Goal: Task Accomplishment & Management: Manage account settings

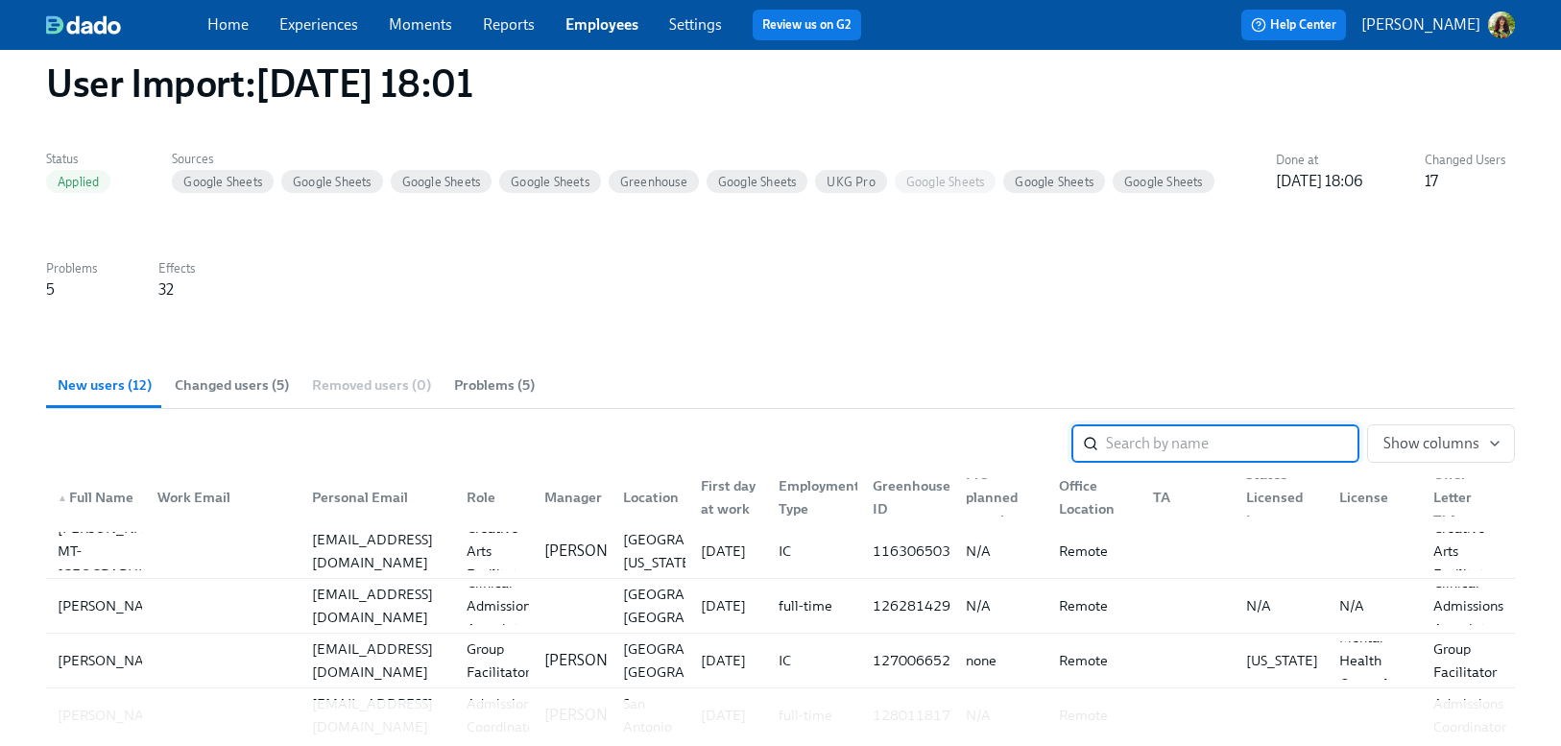
scroll to position [294, 0]
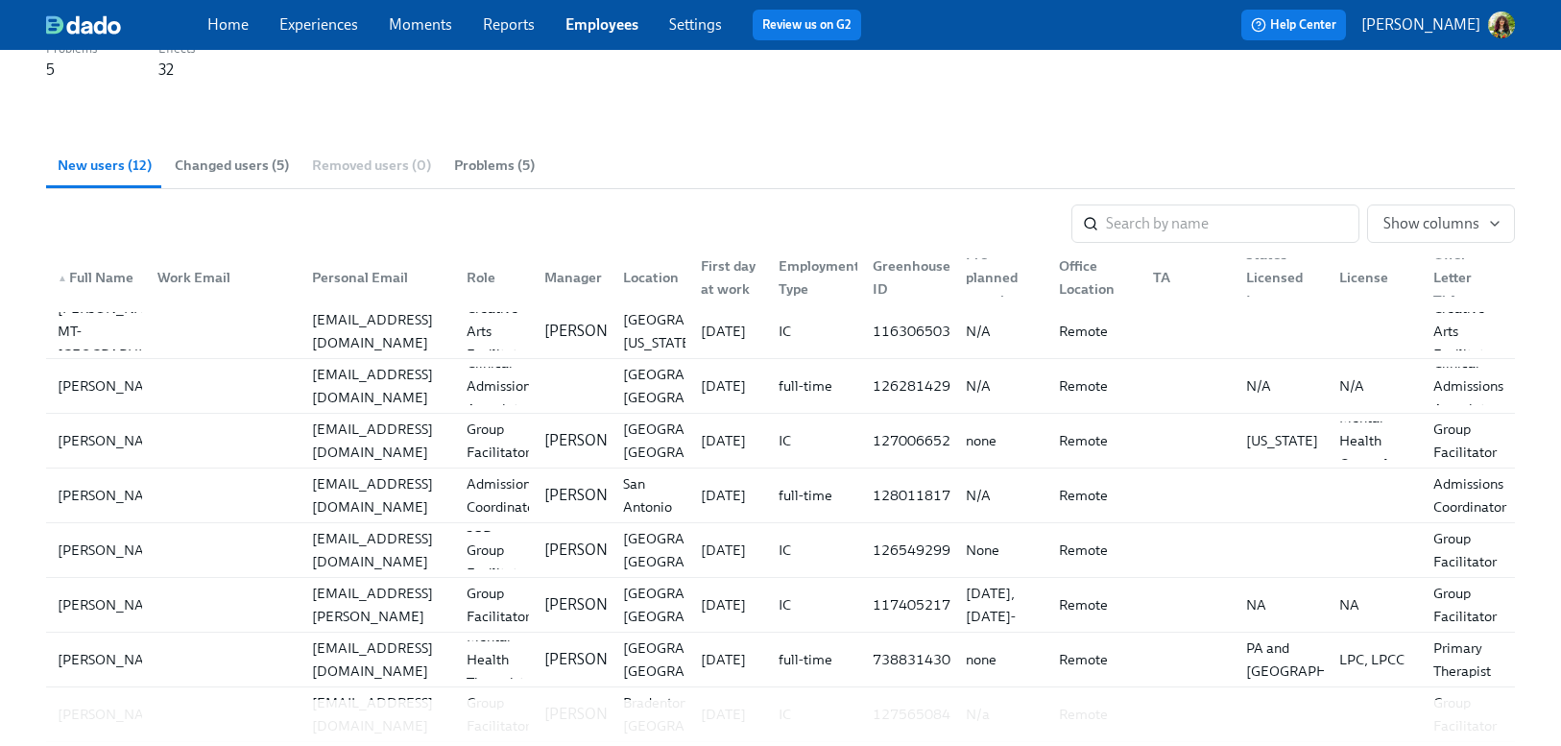
click at [589, 23] on link "Employees" at bounding box center [602, 24] width 73 height 18
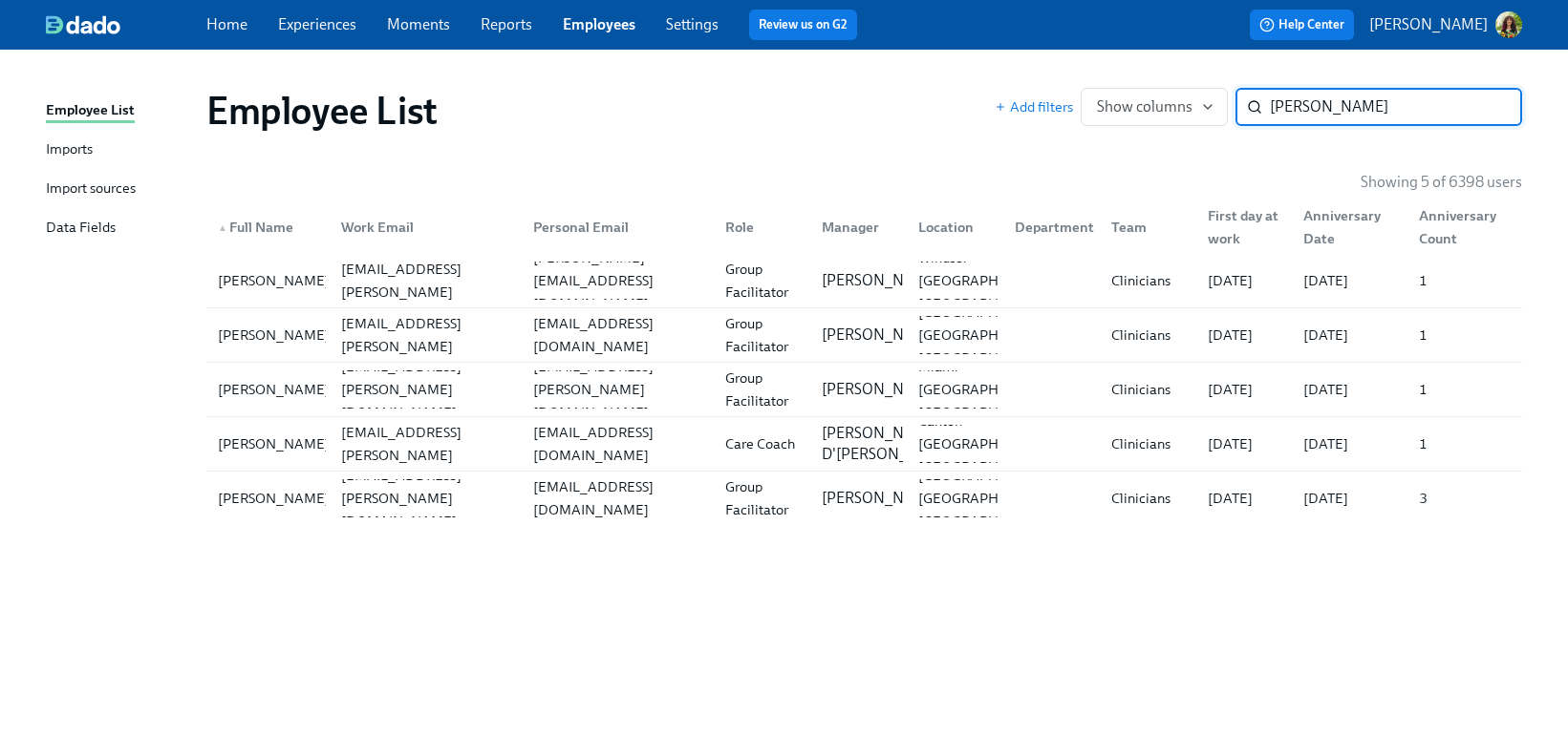
type input "[PERSON_NAME]"
click at [289, 293] on div "[PERSON_NAME]" at bounding box center [268, 281] width 115 height 38
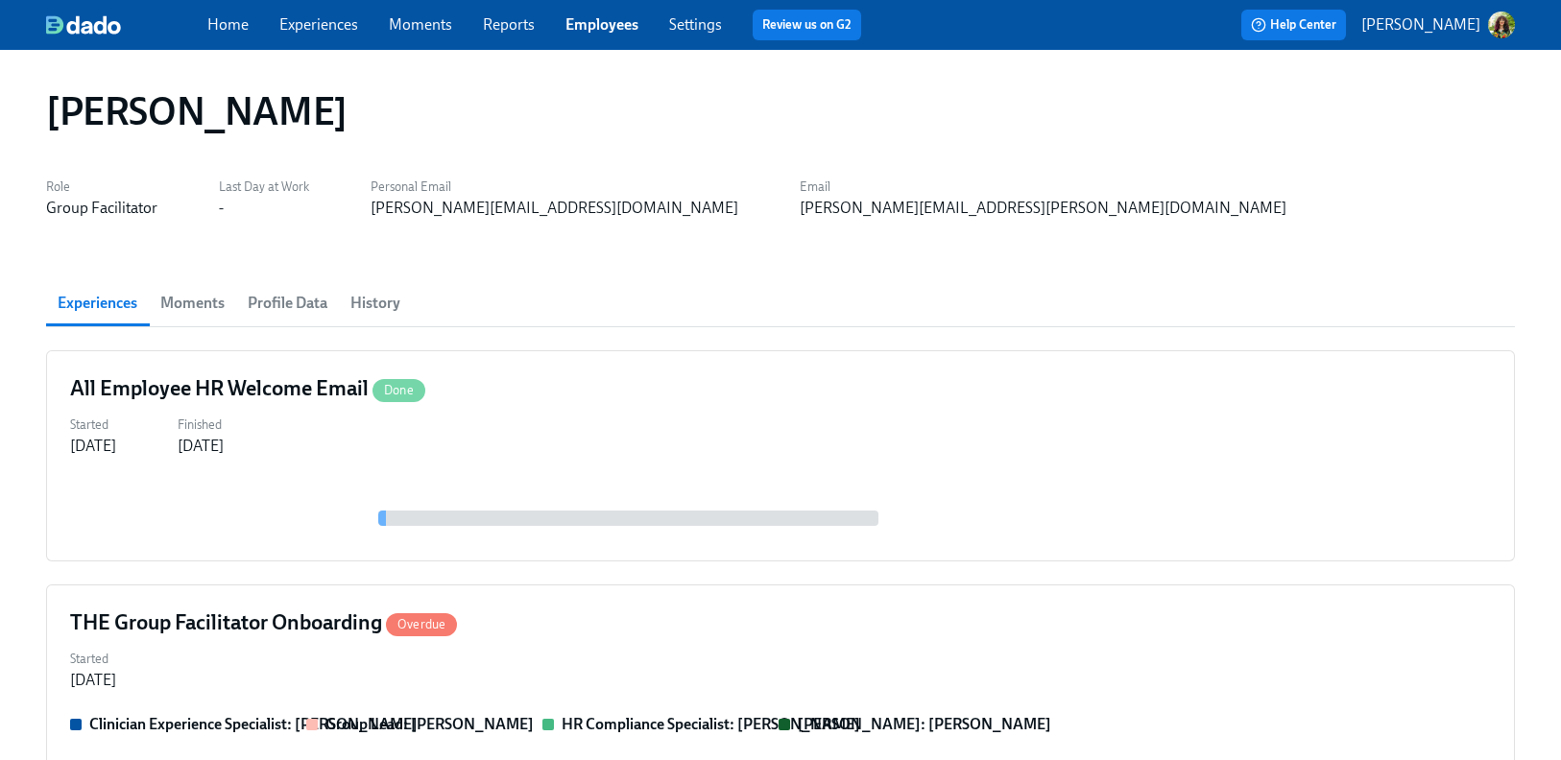
click at [392, 304] on span "History" at bounding box center [375, 303] width 50 height 27
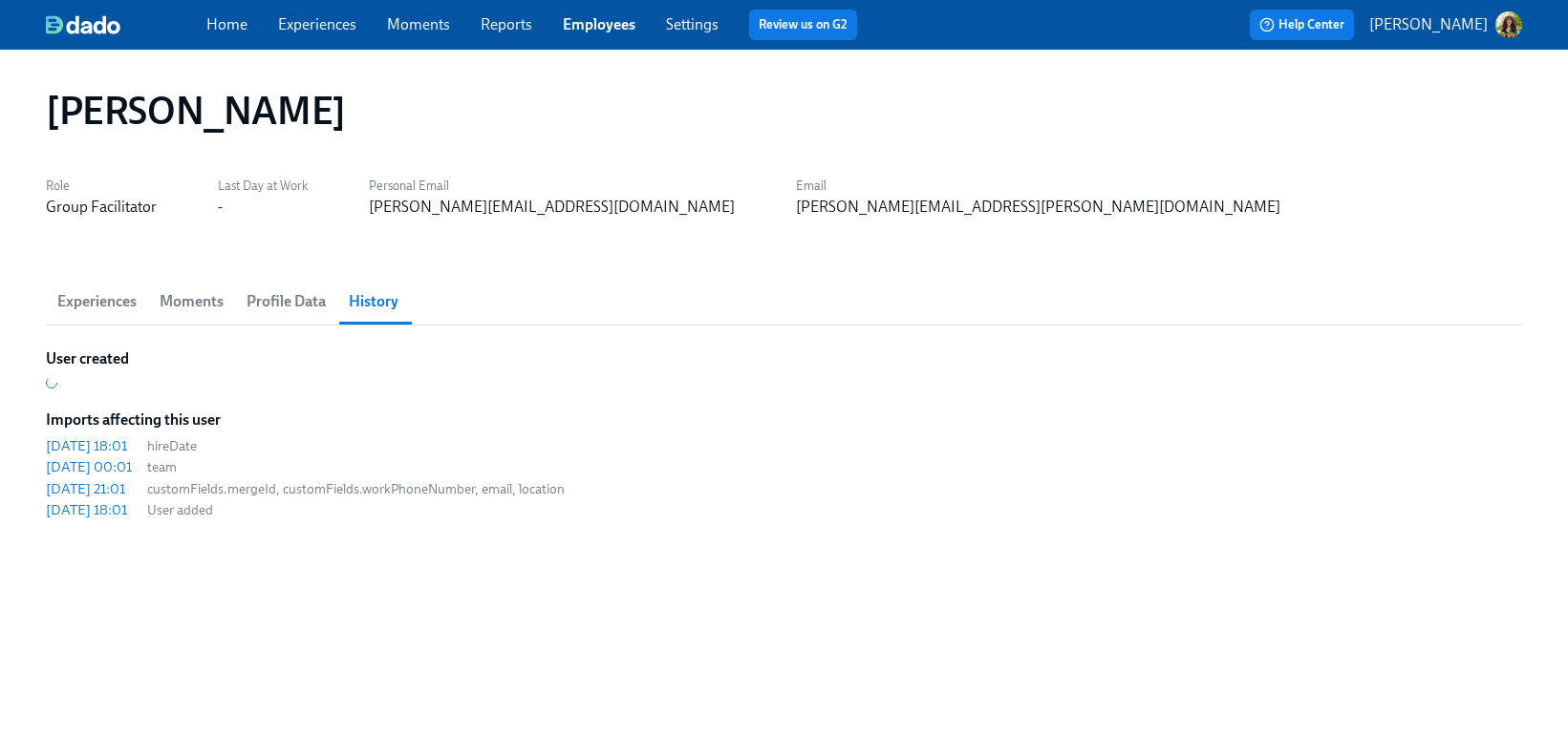
click at [285, 294] on span "Profile Data" at bounding box center [287, 301] width 80 height 27
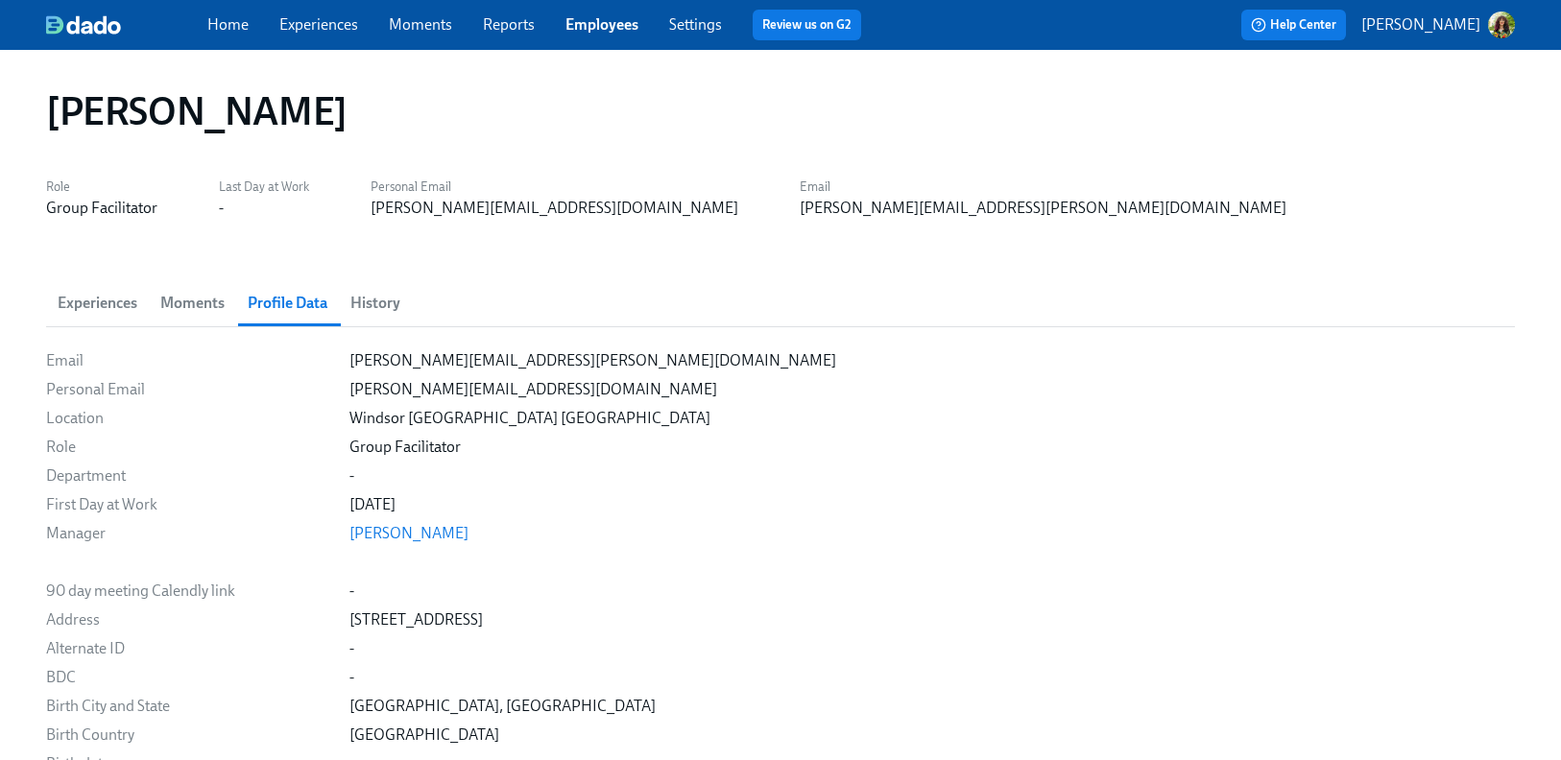
click at [82, 302] on span "Experiences" at bounding box center [98, 303] width 80 height 27
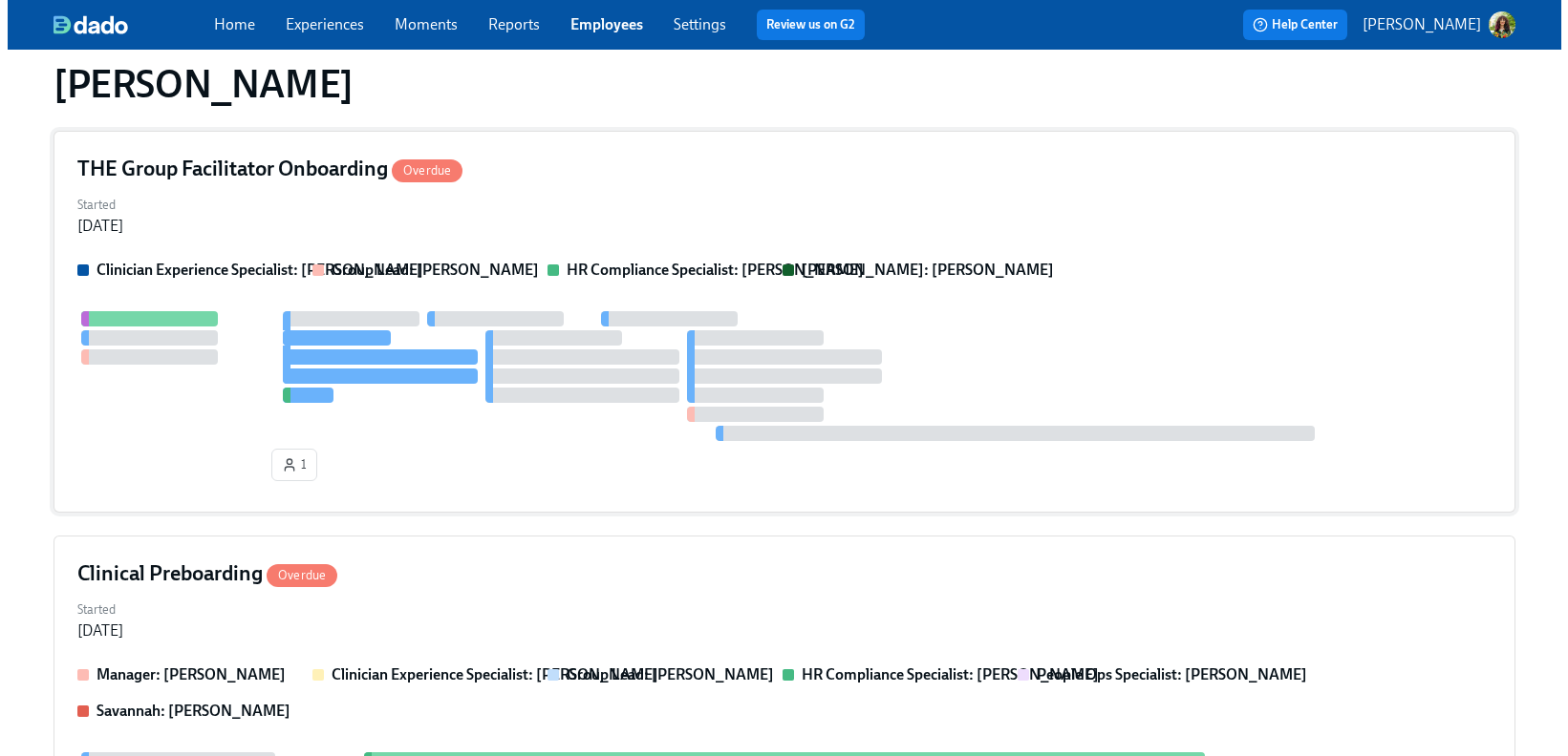
scroll to position [472, 0]
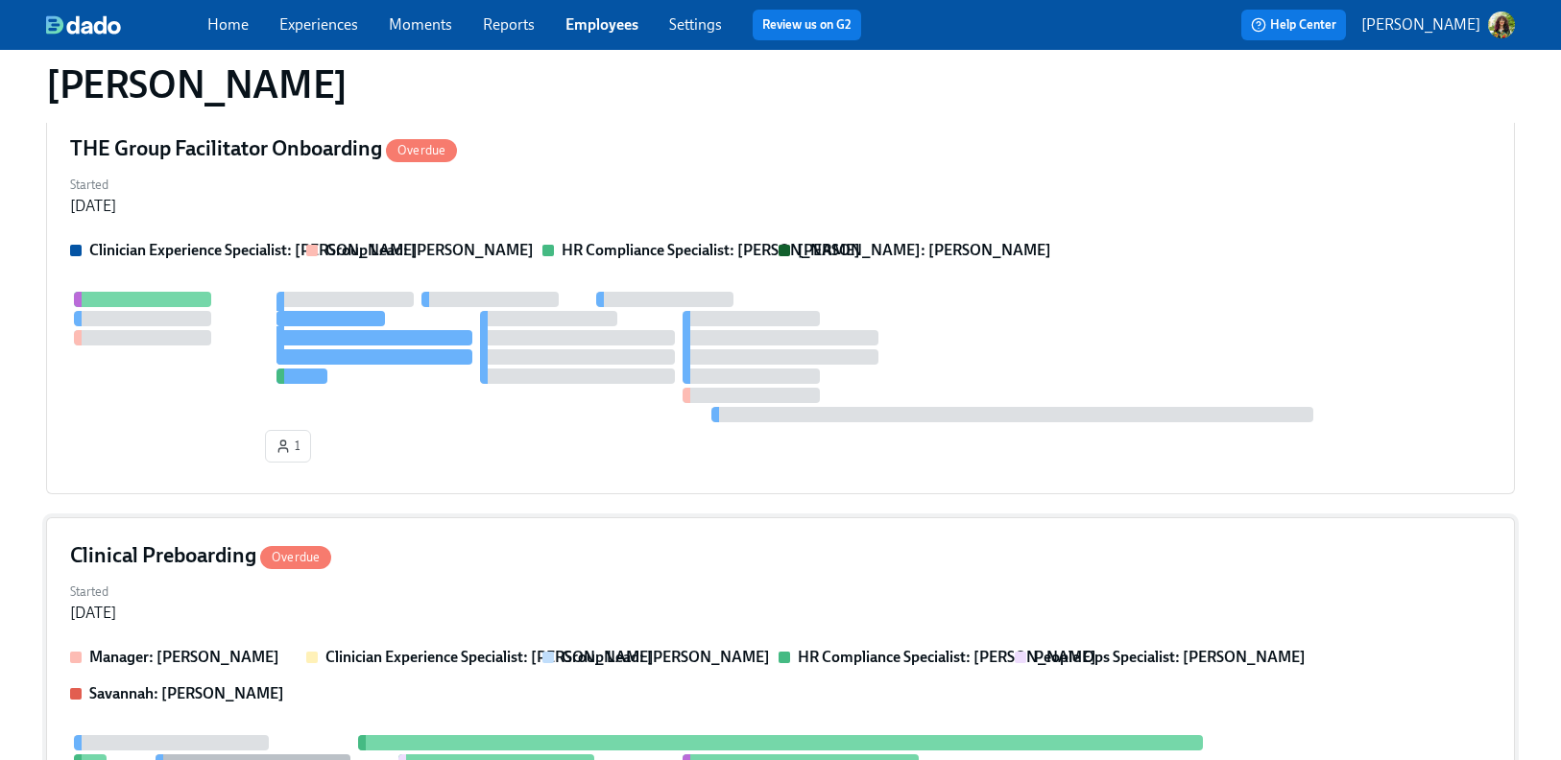
click at [722, 564] on div "Clinical Preboarding Overdue" at bounding box center [780, 556] width 1421 height 29
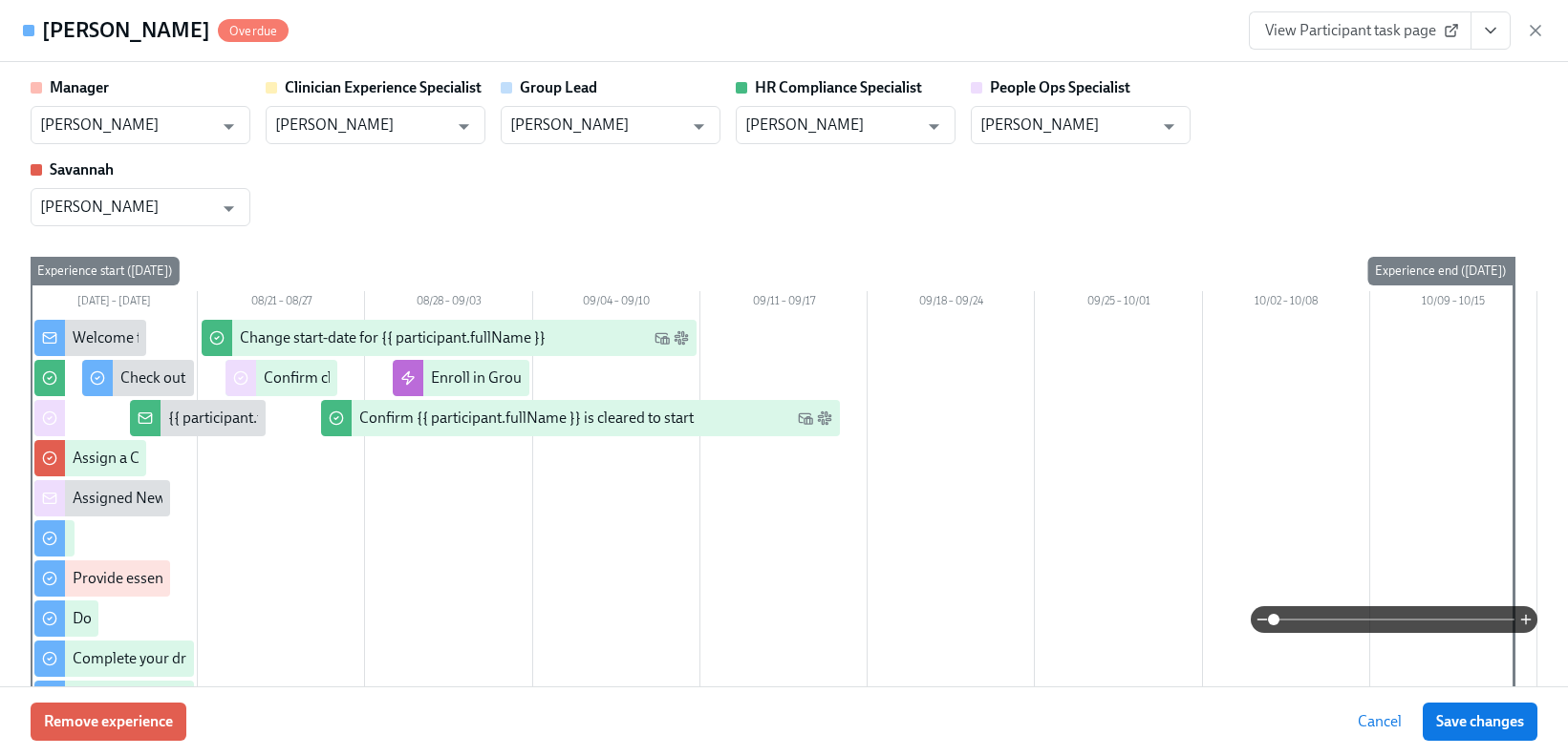
click at [1299, 615] on span at bounding box center [1394, 620] width 241 height 27
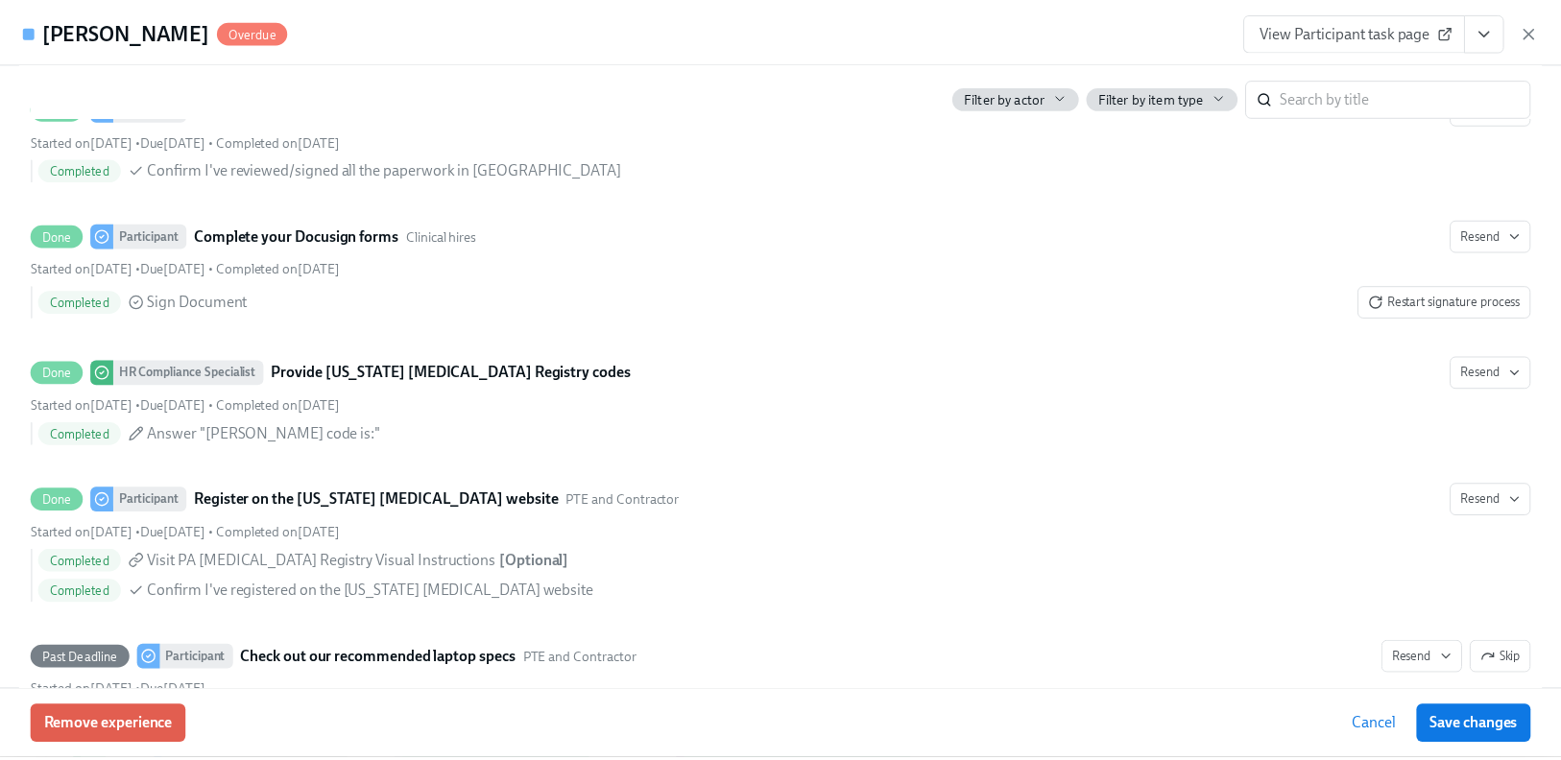
scroll to position [2798, 0]
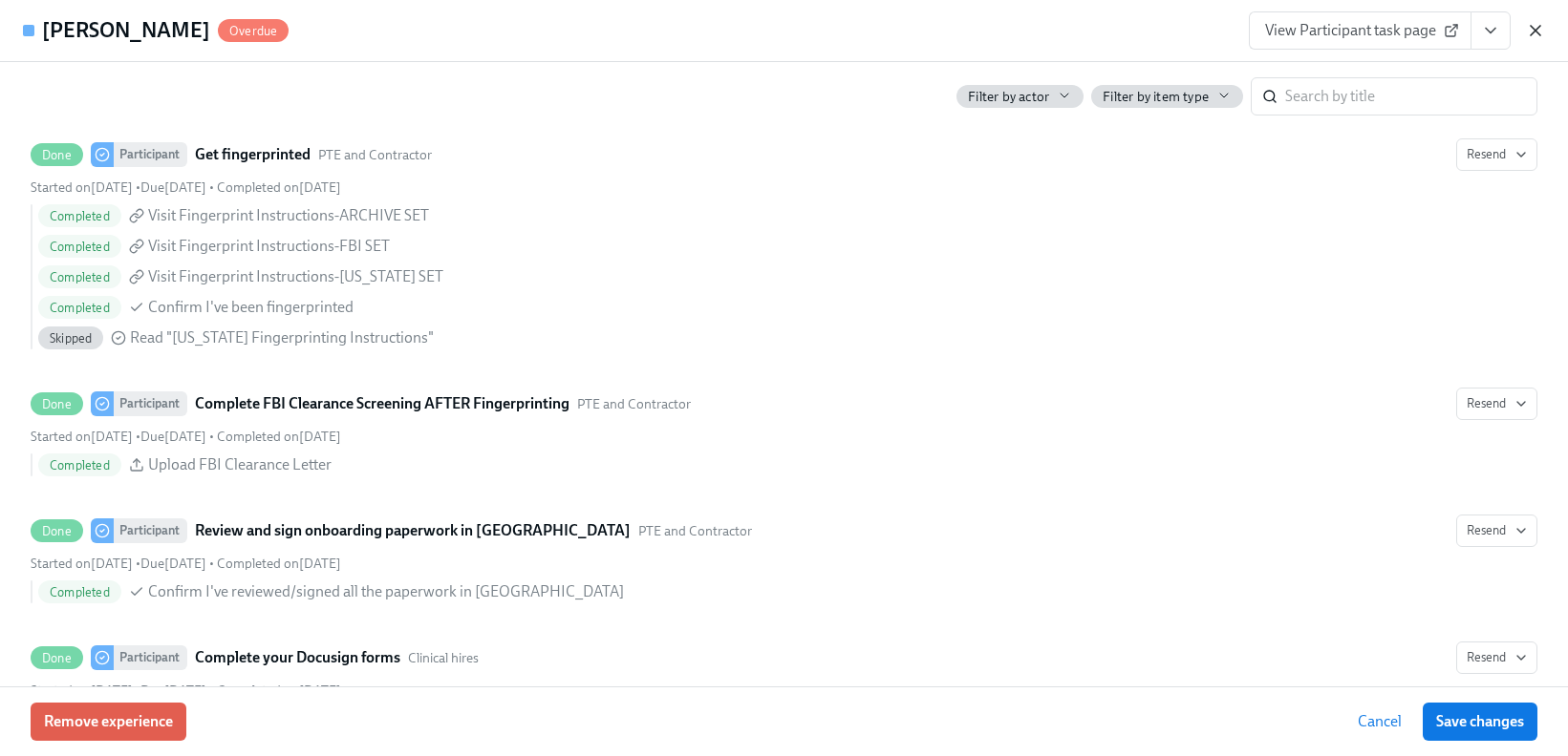
click at [1532, 32] on icon "button" at bounding box center [1534, 30] width 19 height 19
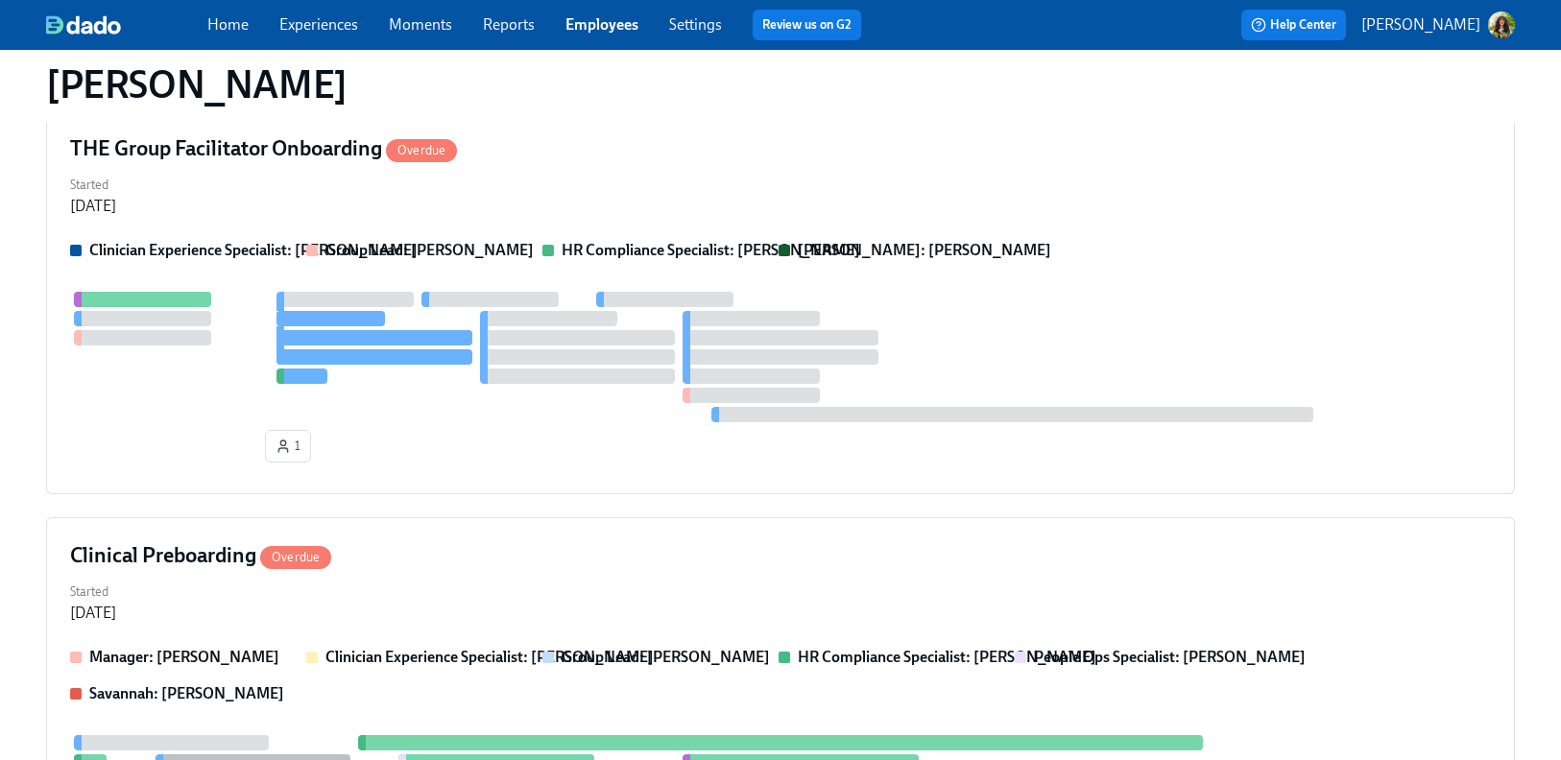
click at [339, 22] on link "Experiences" at bounding box center [318, 24] width 79 height 18
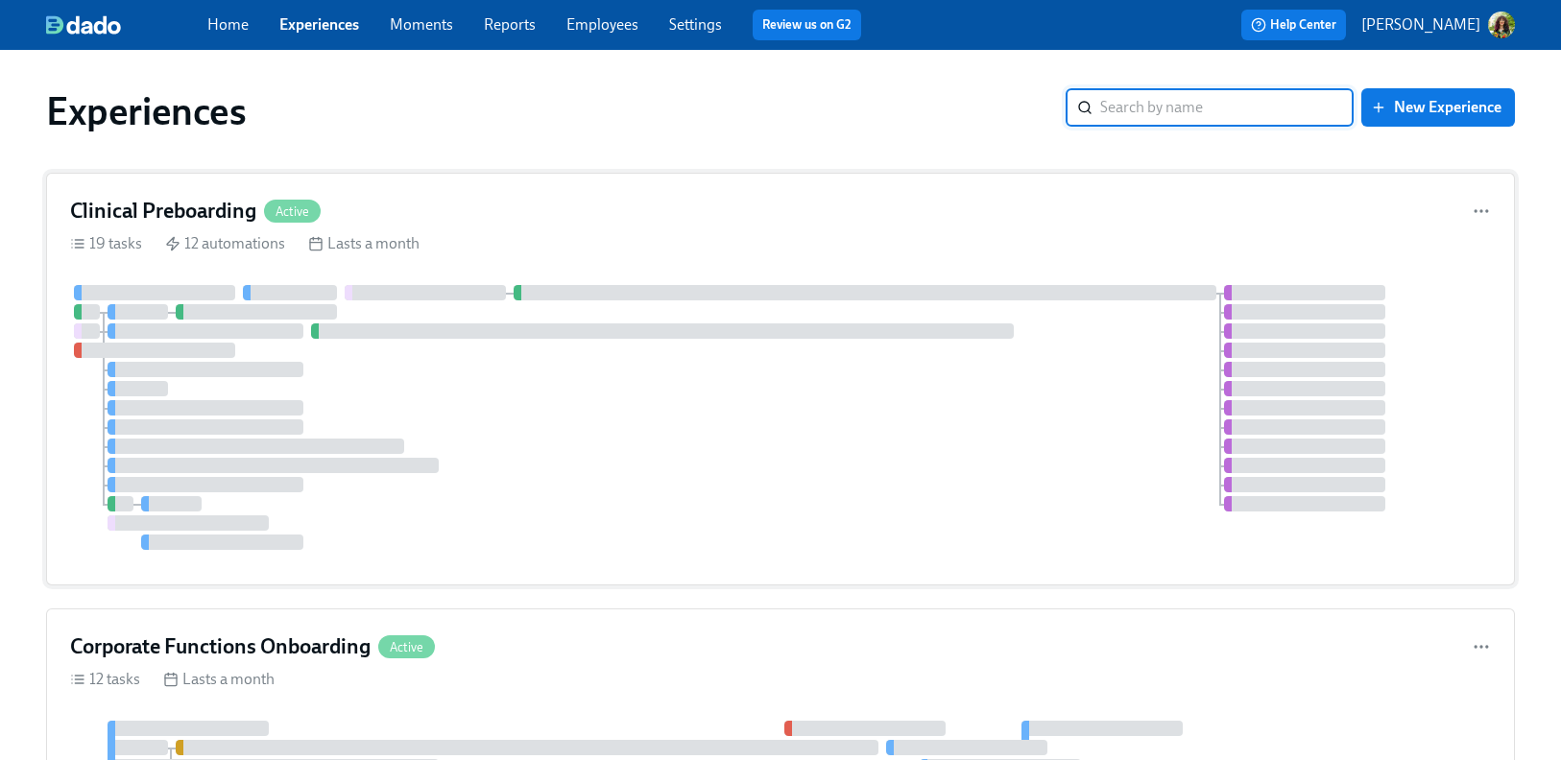
click at [566, 211] on div "Clinical Preboarding Active" at bounding box center [780, 211] width 1421 height 29
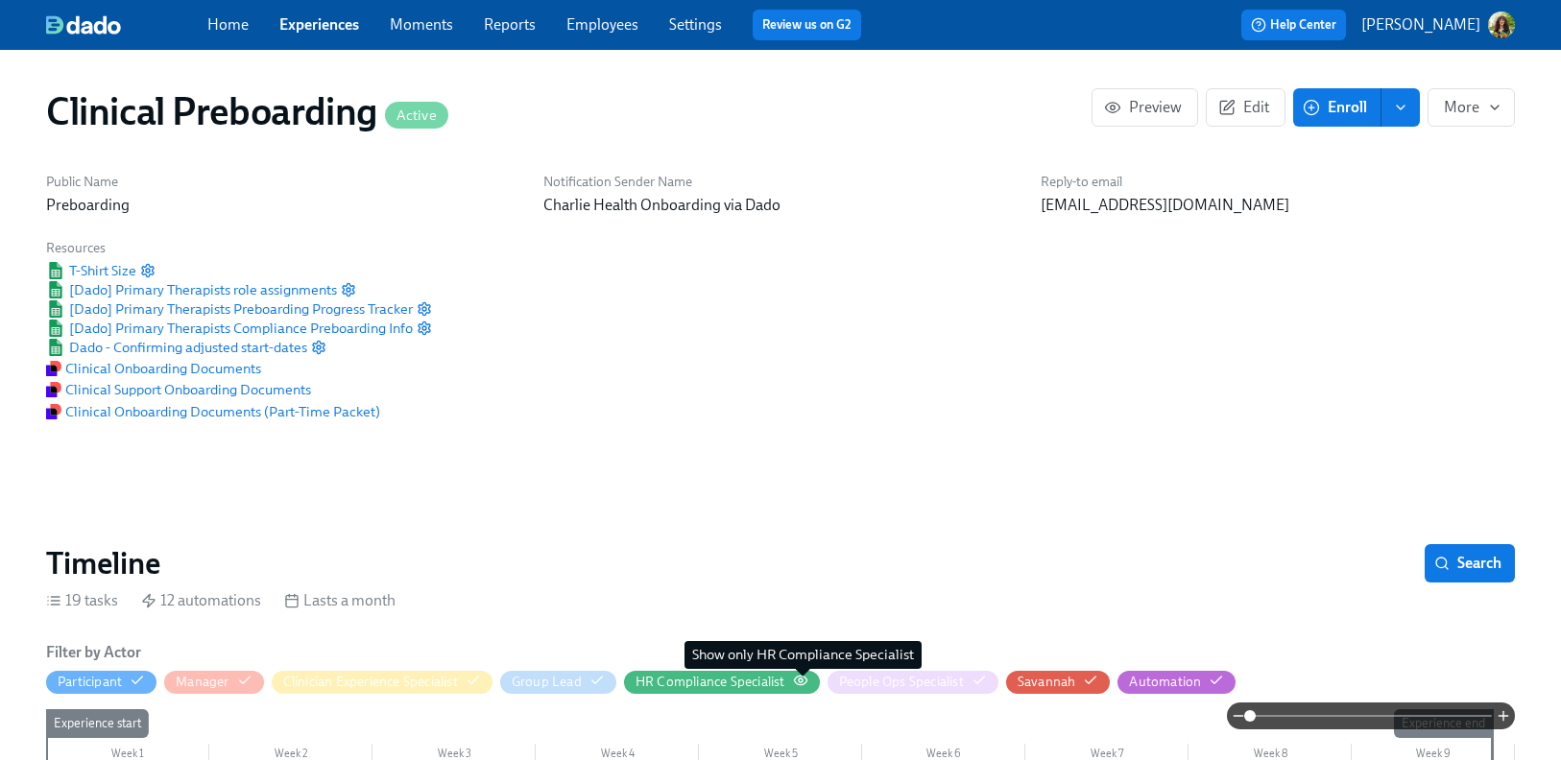
click at [806, 680] on icon "button" at bounding box center [800, 680] width 15 height 15
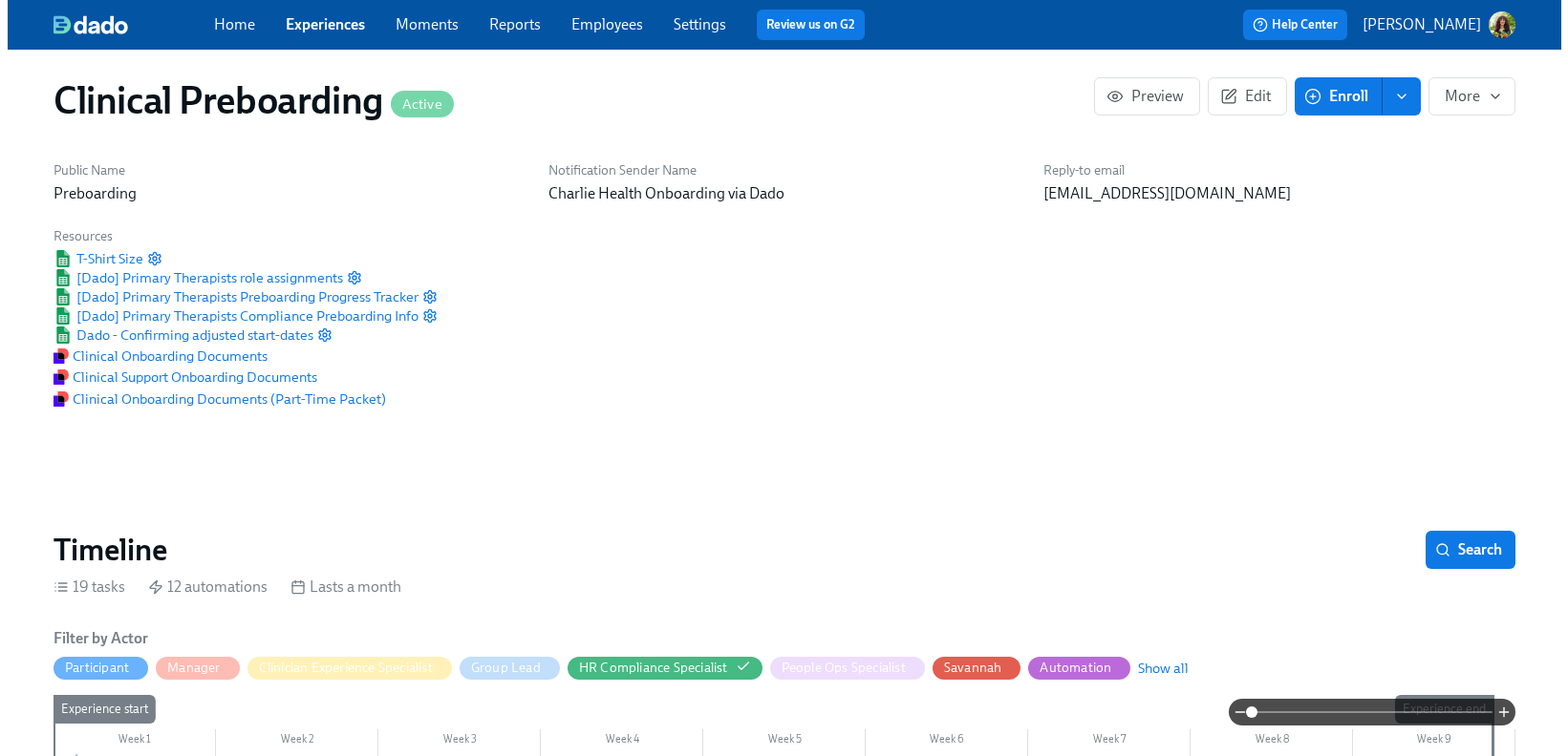
scroll to position [613, 0]
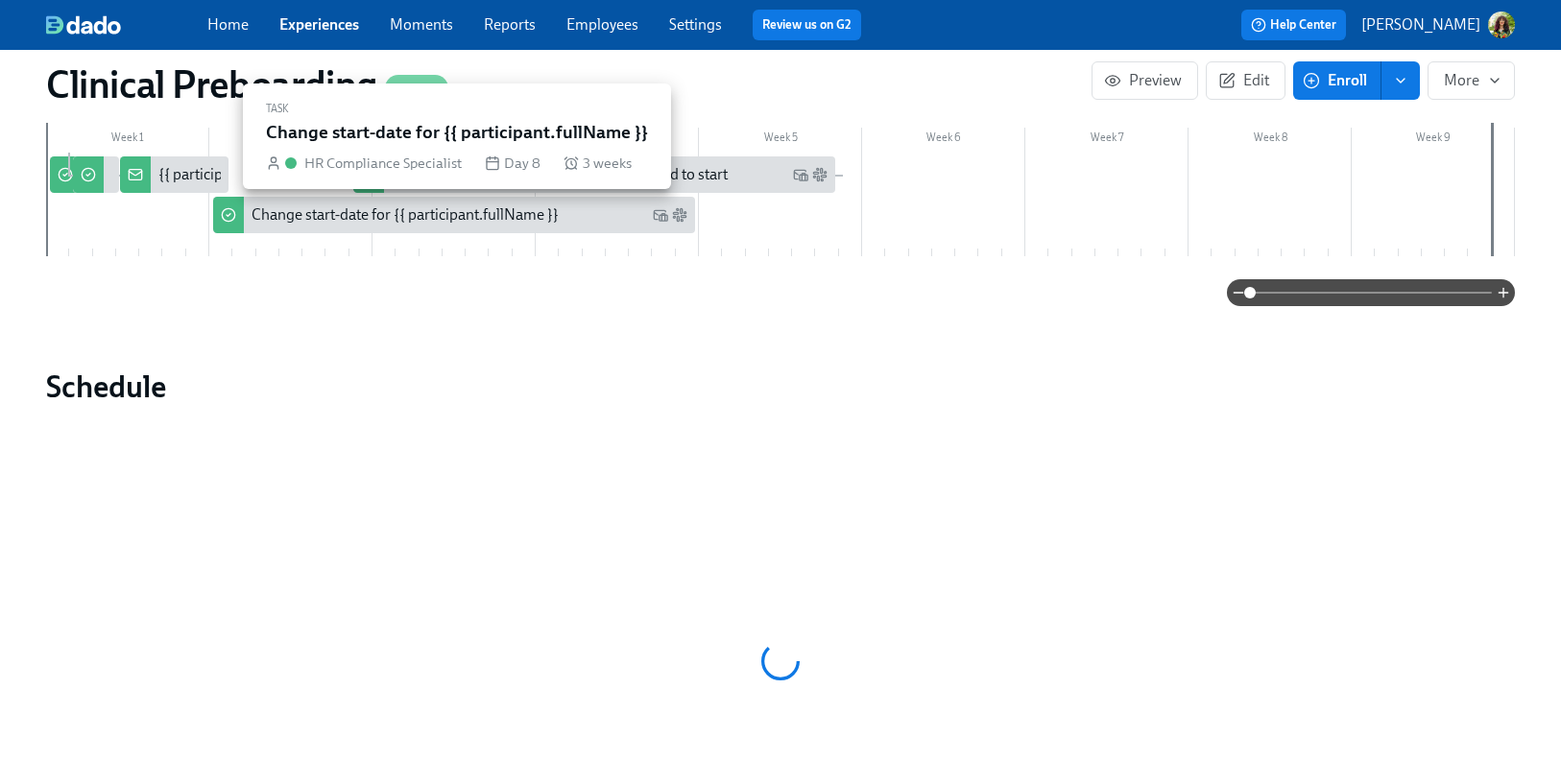
click at [311, 211] on div "Change start-date for {{ participant.fullName }}" at bounding box center [405, 215] width 307 height 21
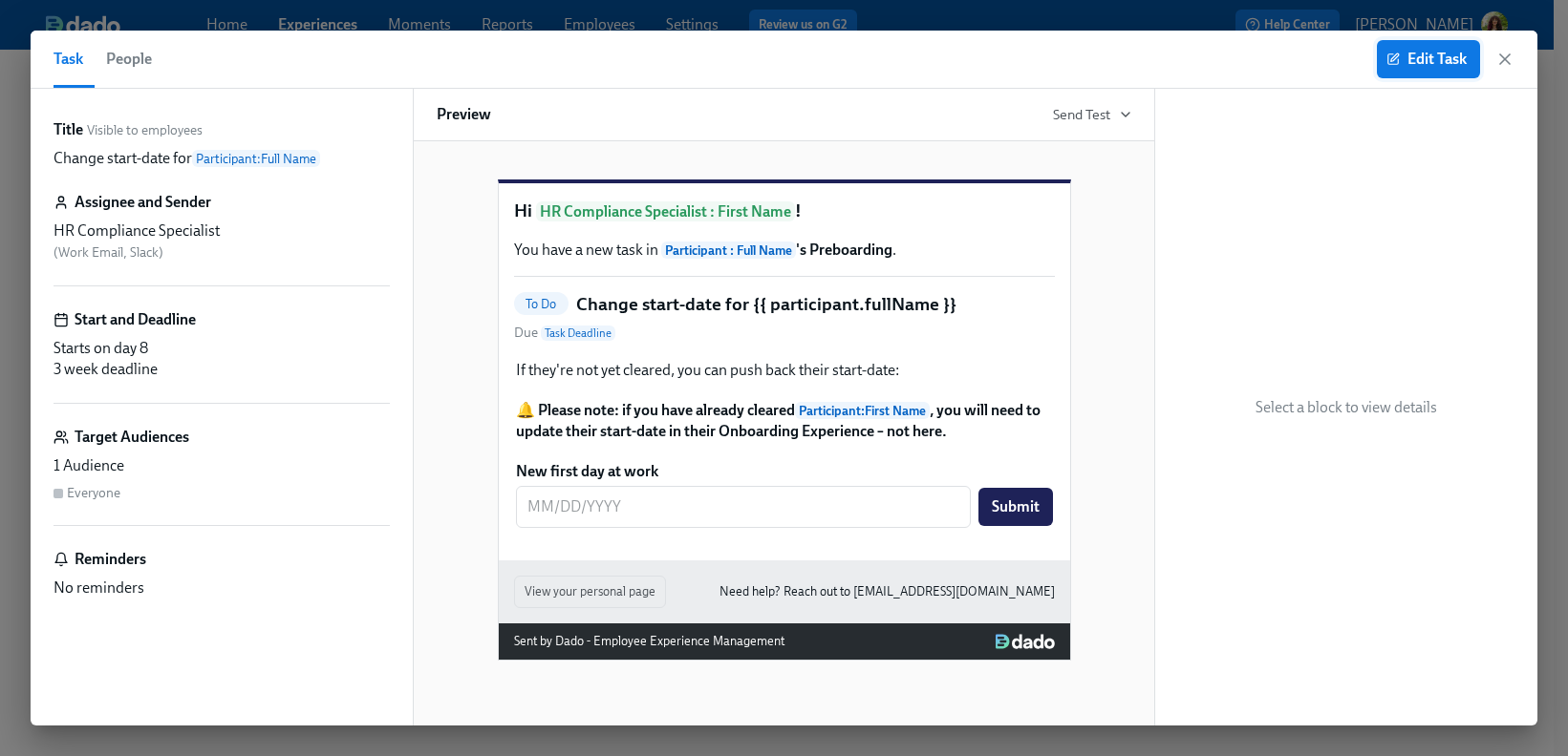
click at [1444, 66] on span "Edit Task" at bounding box center [1428, 59] width 77 height 19
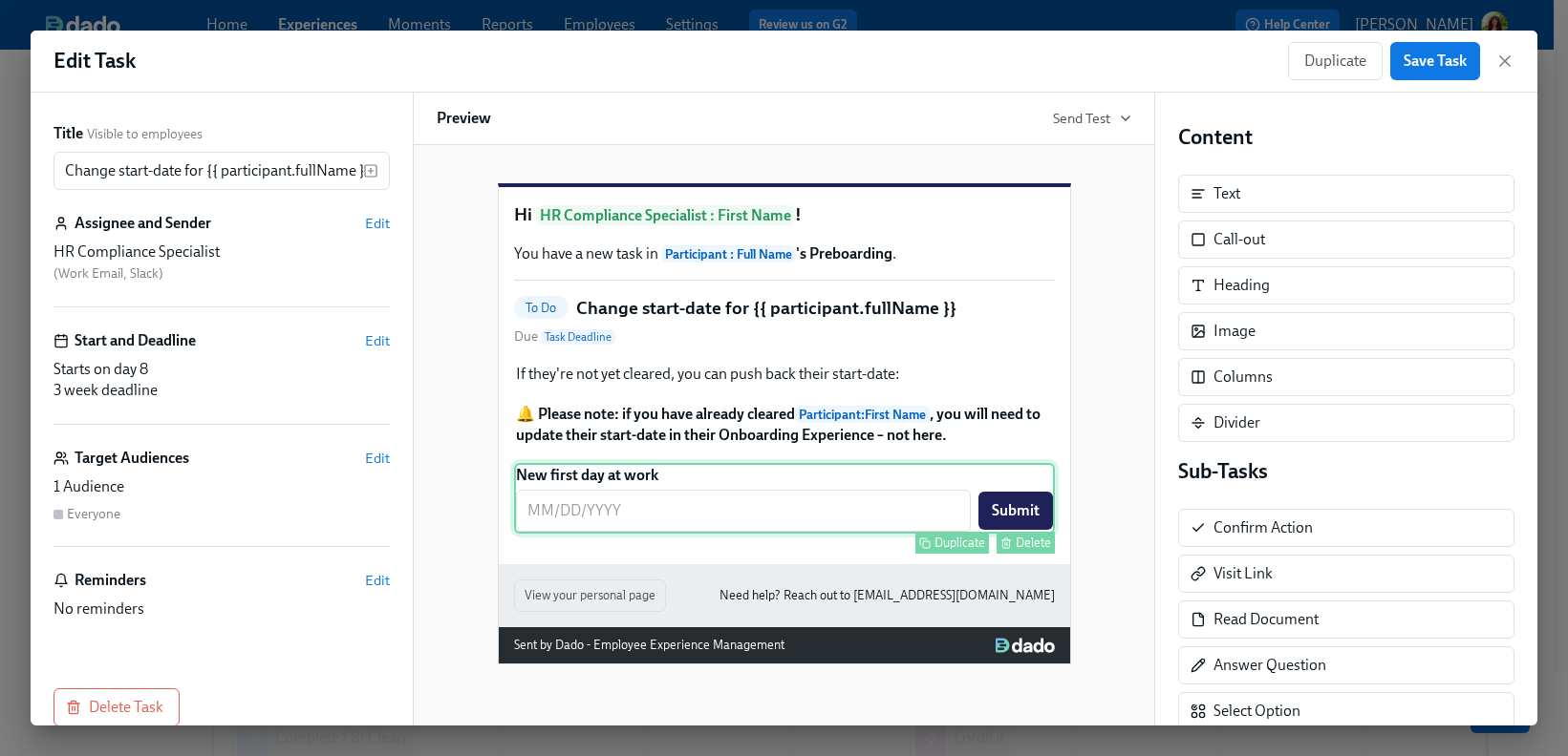
click at [895, 534] on div "New first day at work ​ Submit Duplicate Delete" at bounding box center [784, 498] width 540 height 71
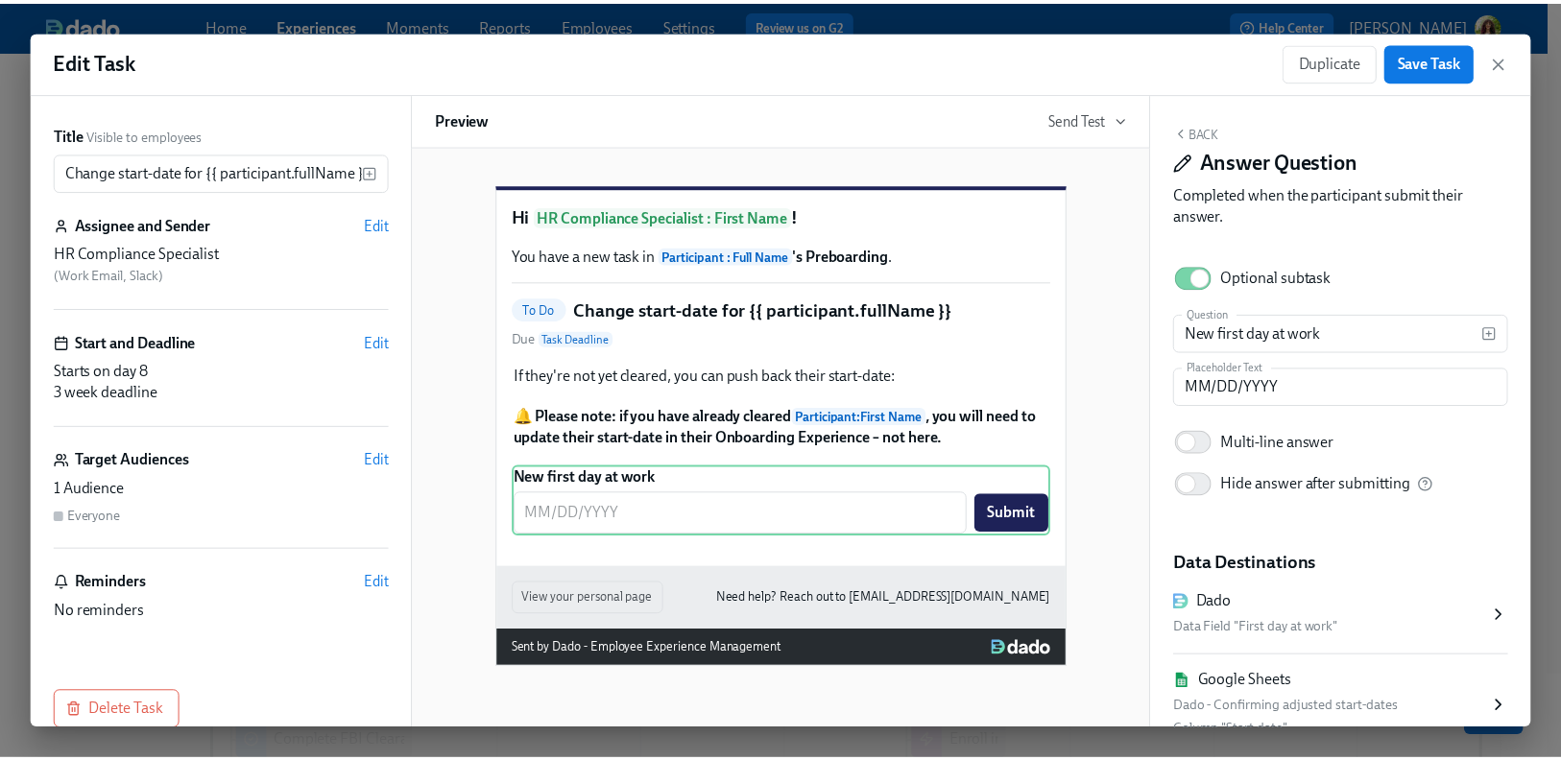
scroll to position [149, 0]
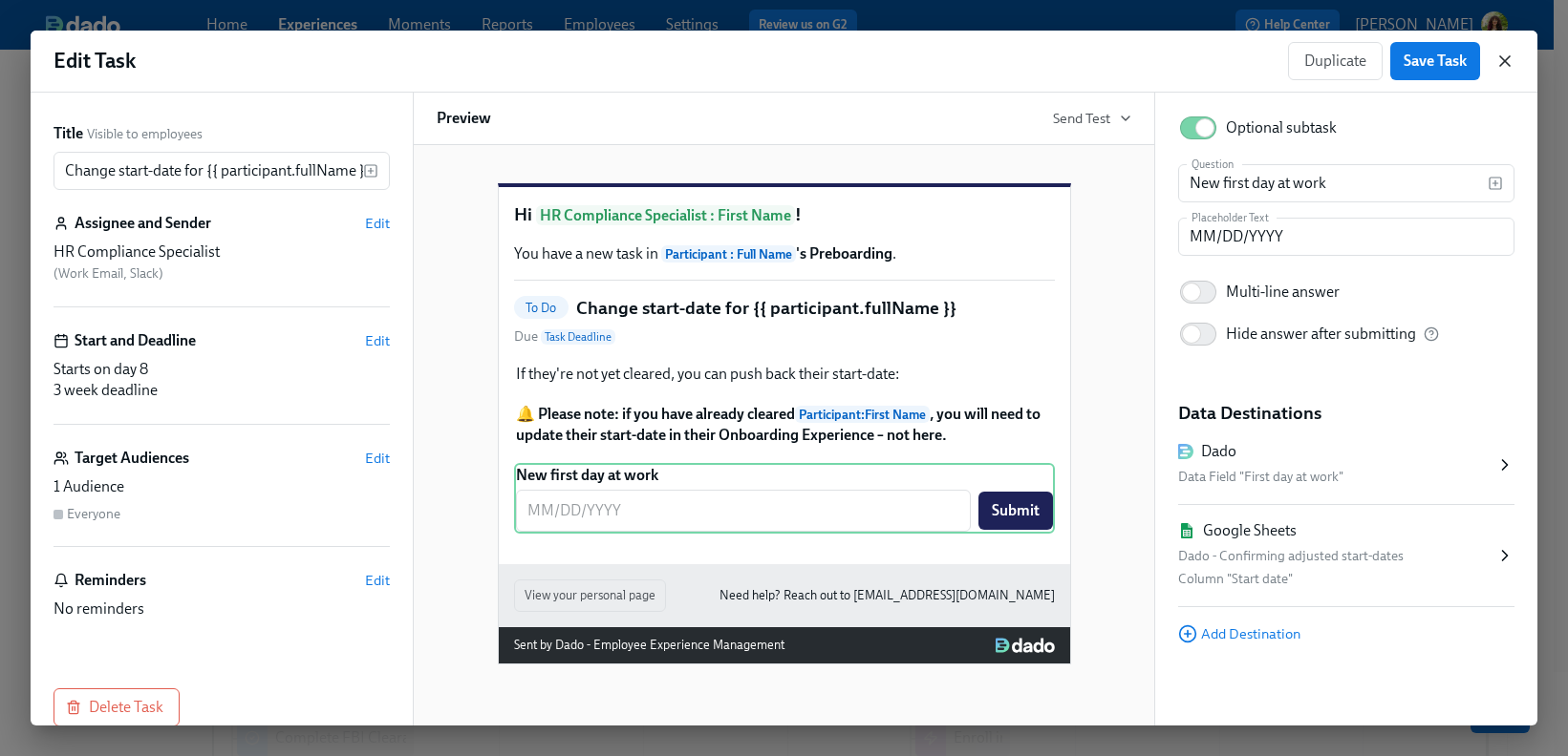
click at [1504, 60] on icon "button" at bounding box center [1504, 62] width 10 height 10
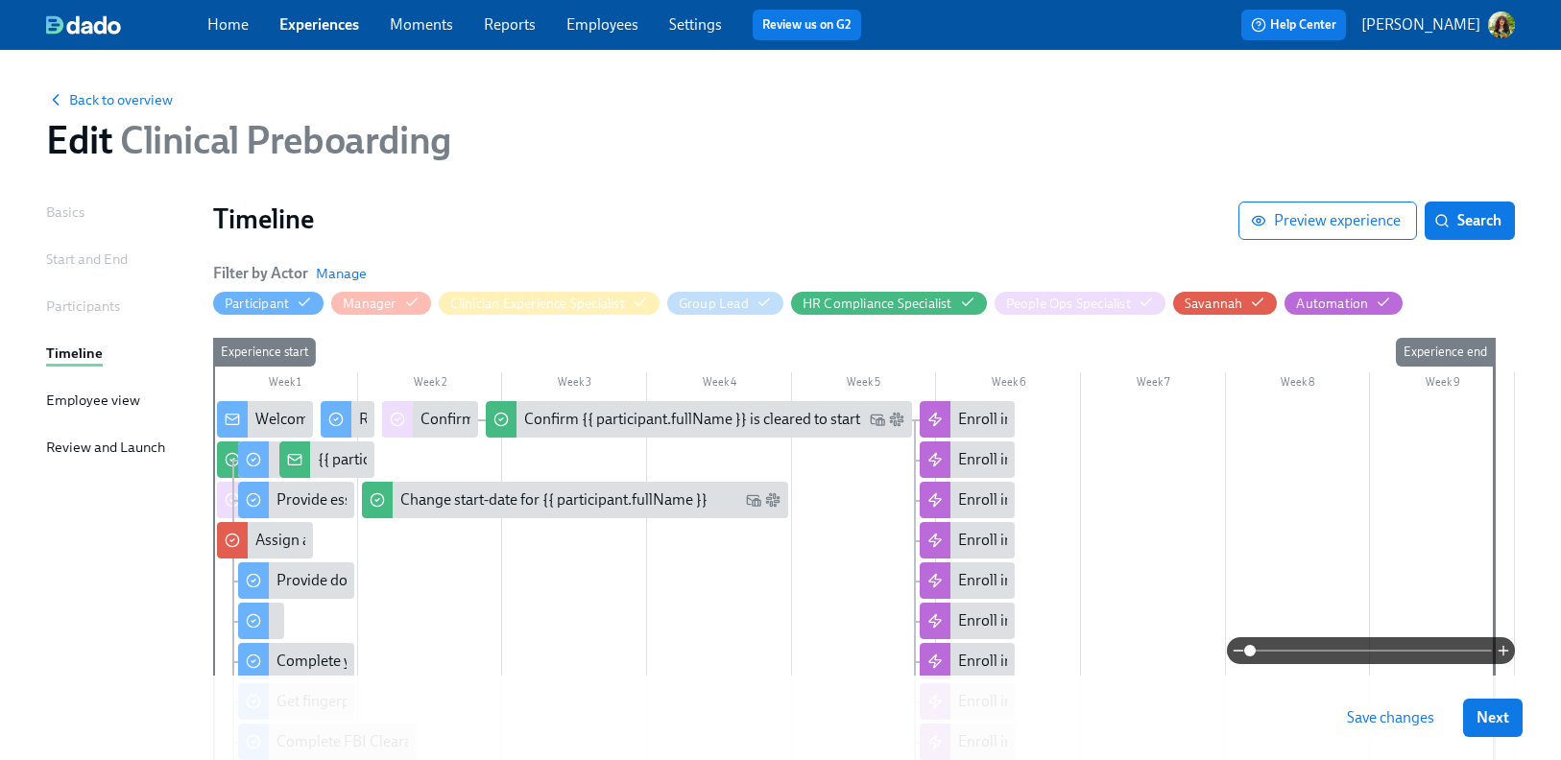
click at [310, 20] on link "Experiences" at bounding box center [319, 24] width 80 height 18
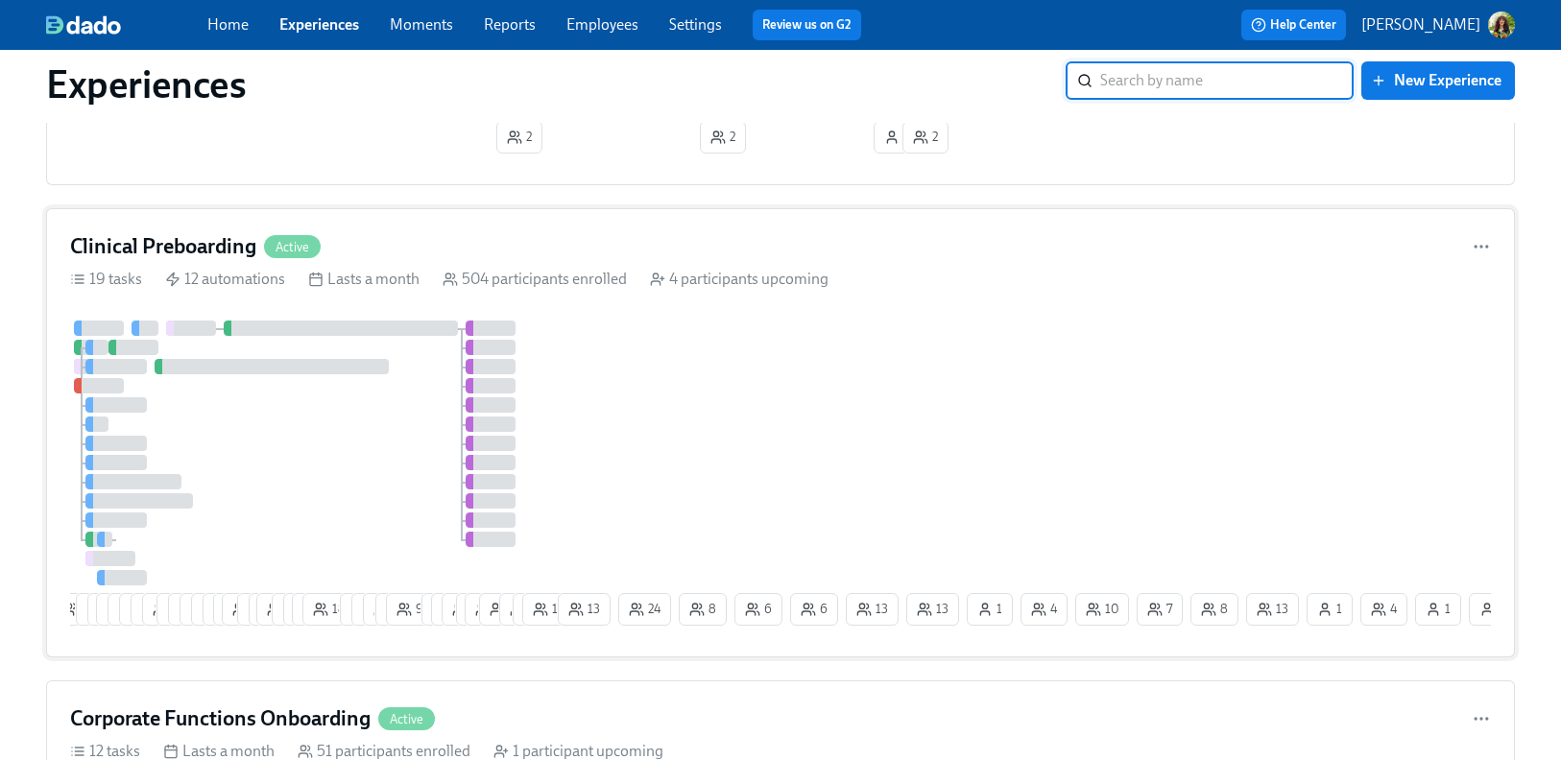
scroll to position [1131, 0]
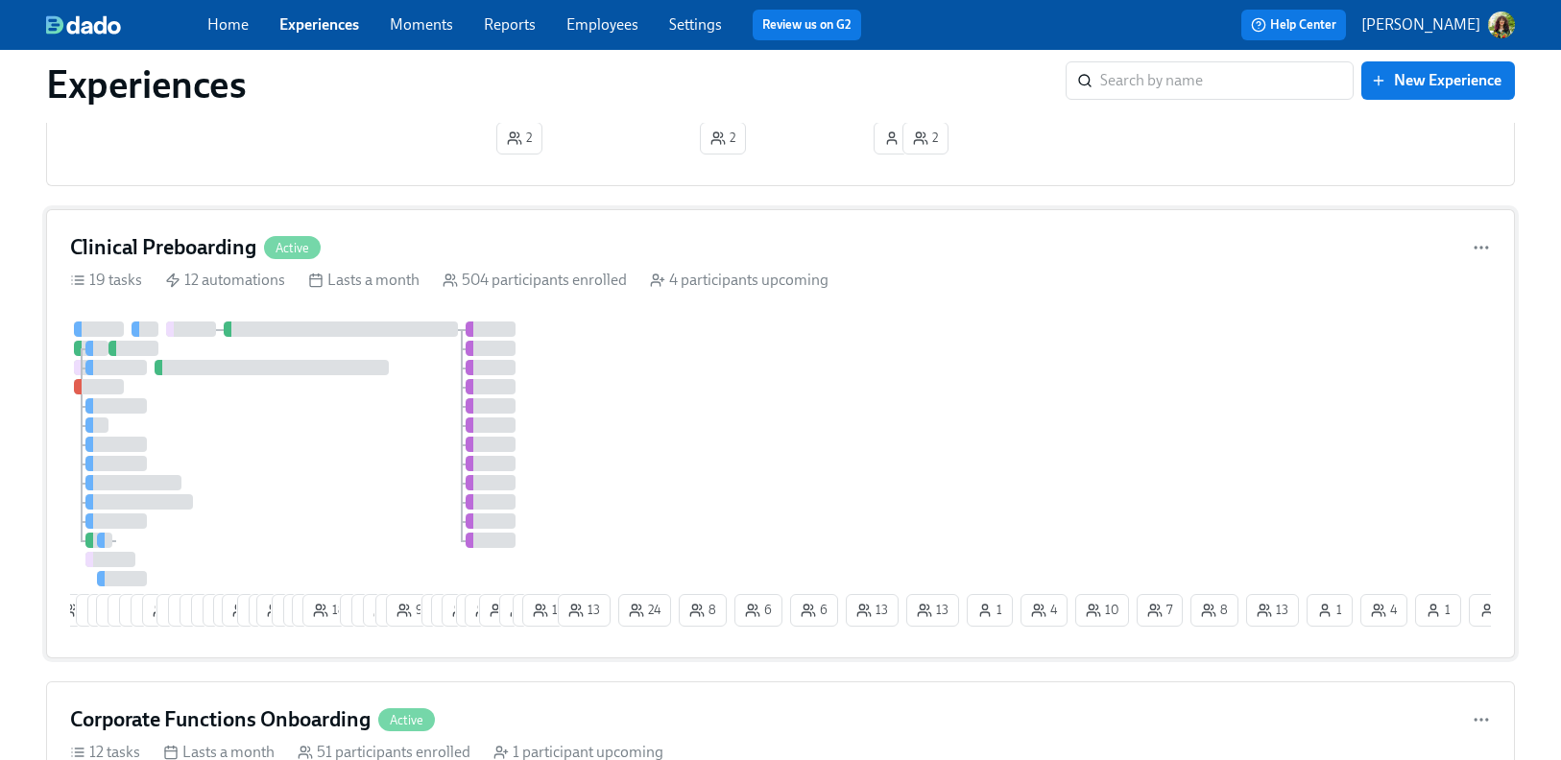
click at [677, 259] on div "Clinical Preboarding Active" at bounding box center [780, 247] width 1421 height 29
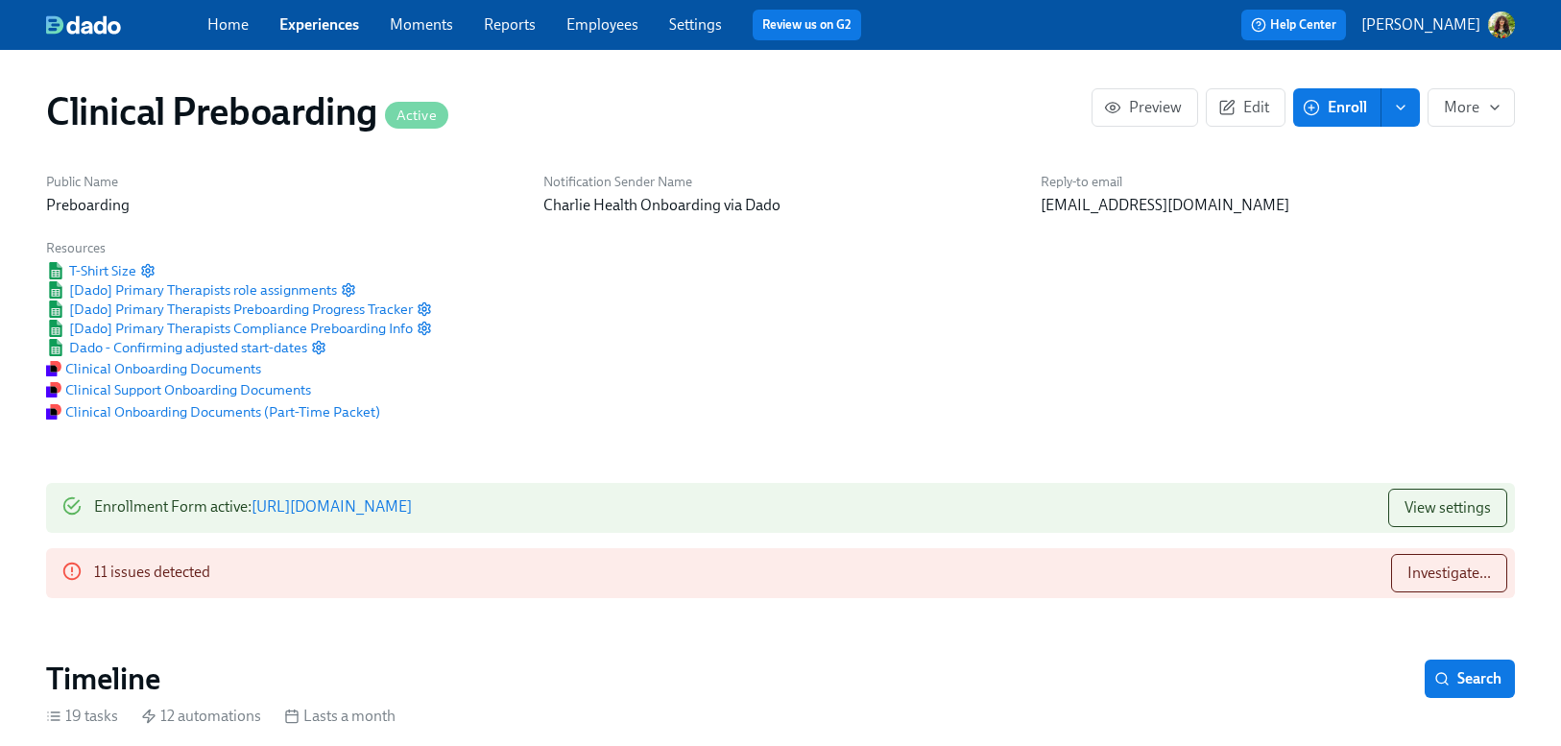
scroll to position [0, 23658]
click at [1461, 682] on span "Search" at bounding box center [1469, 678] width 63 height 19
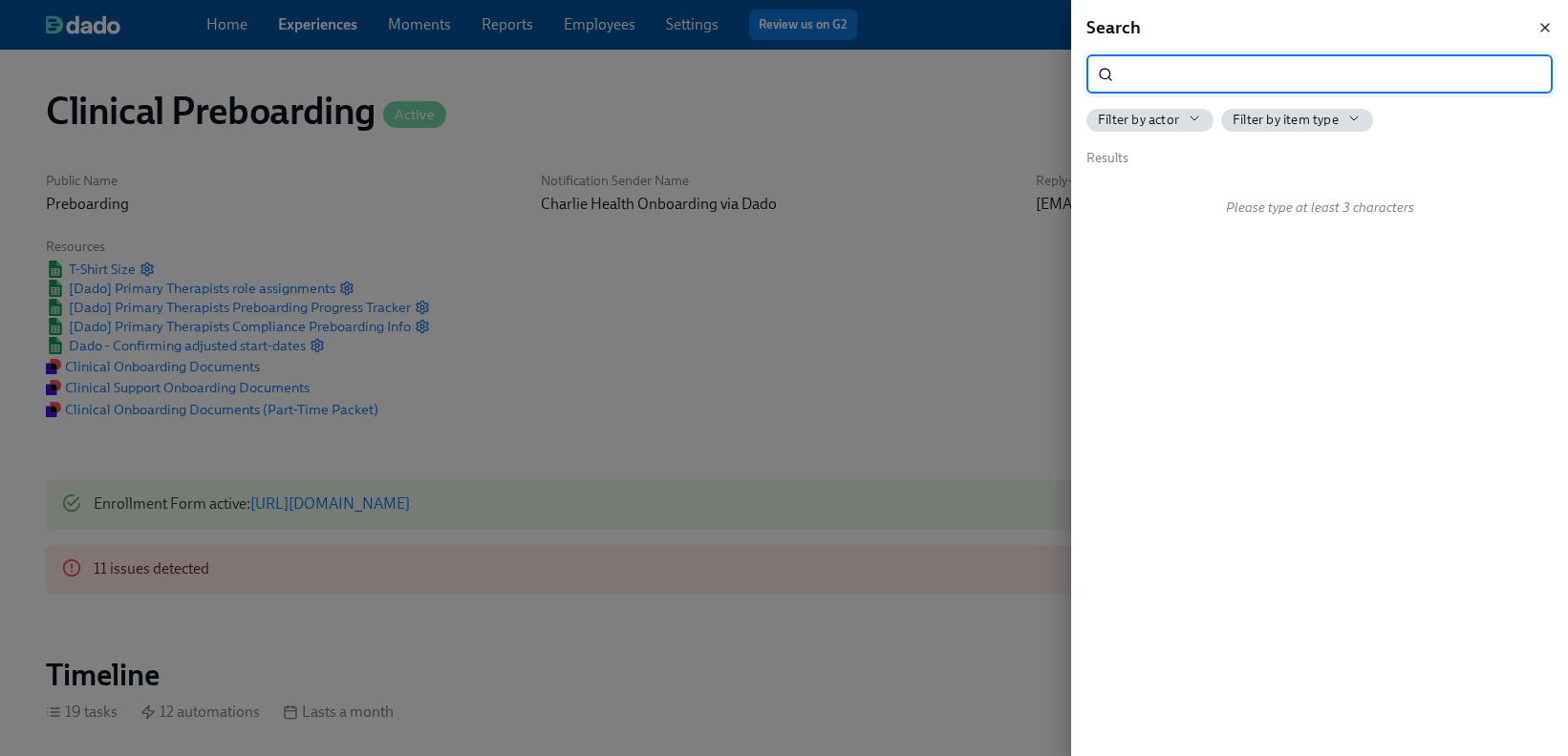
click at [1545, 25] on icon "button" at bounding box center [1544, 27] width 15 height 15
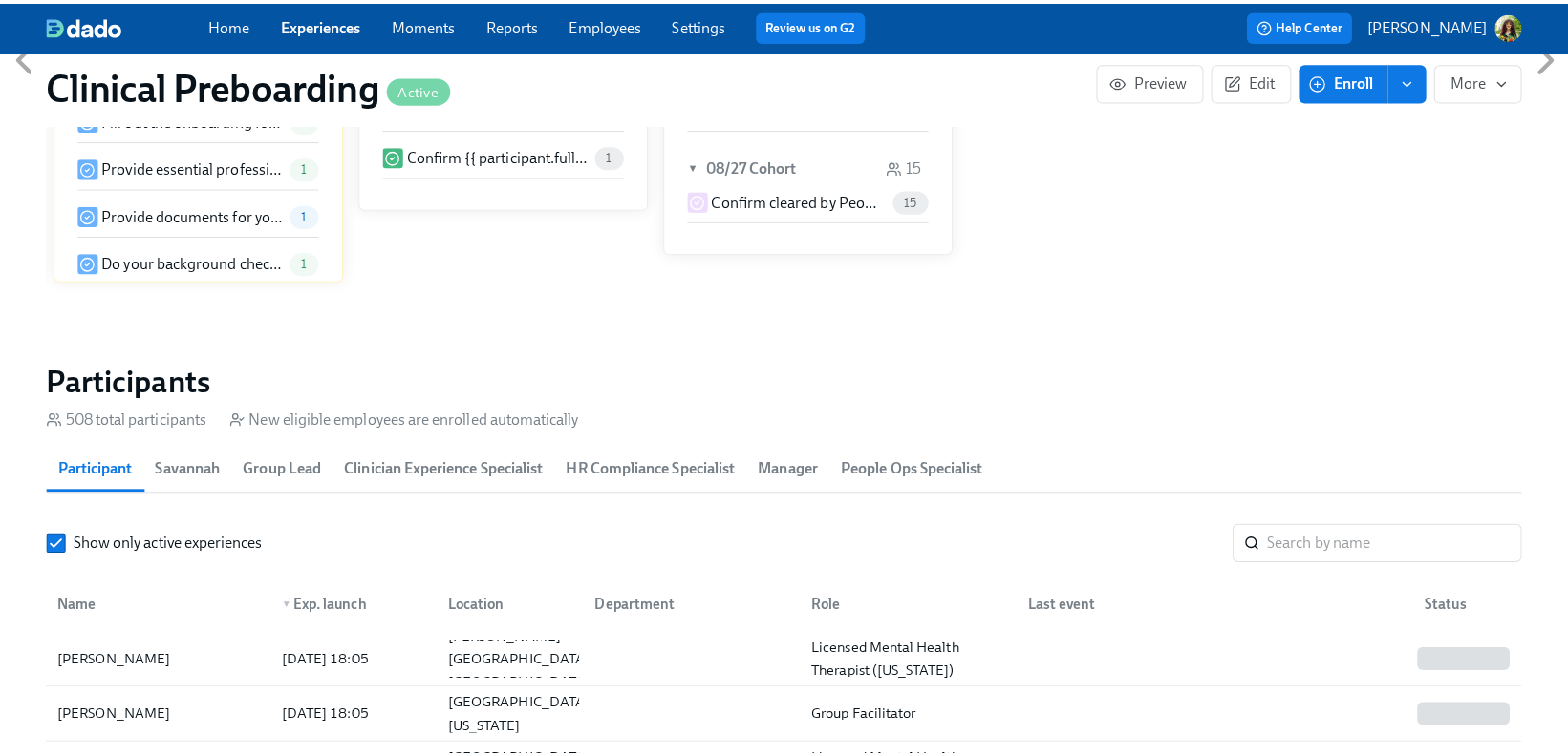
scroll to position [2226, 0]
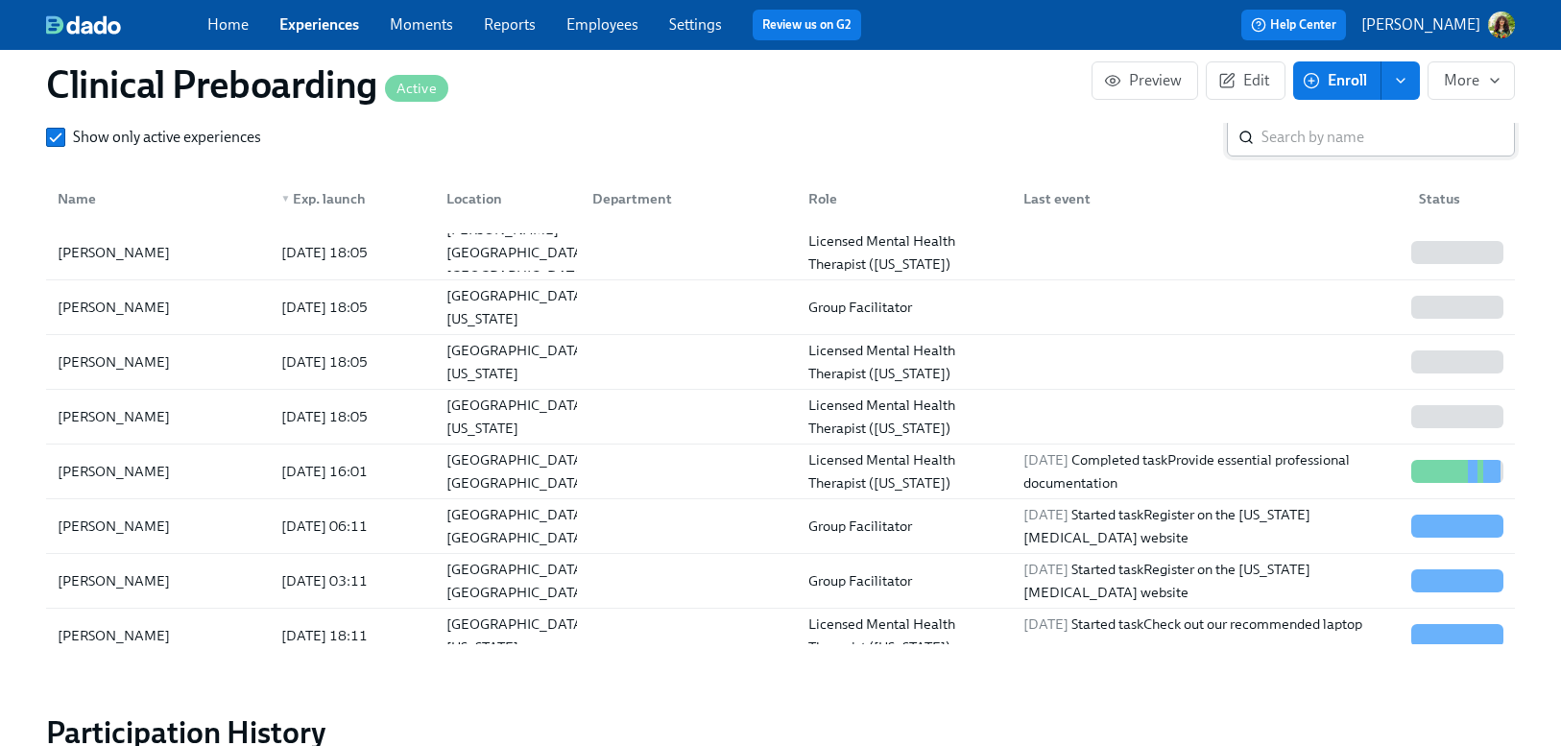
click at [1293, 138] on input "search" at bounding box center [1388, 137] width 253 height 38
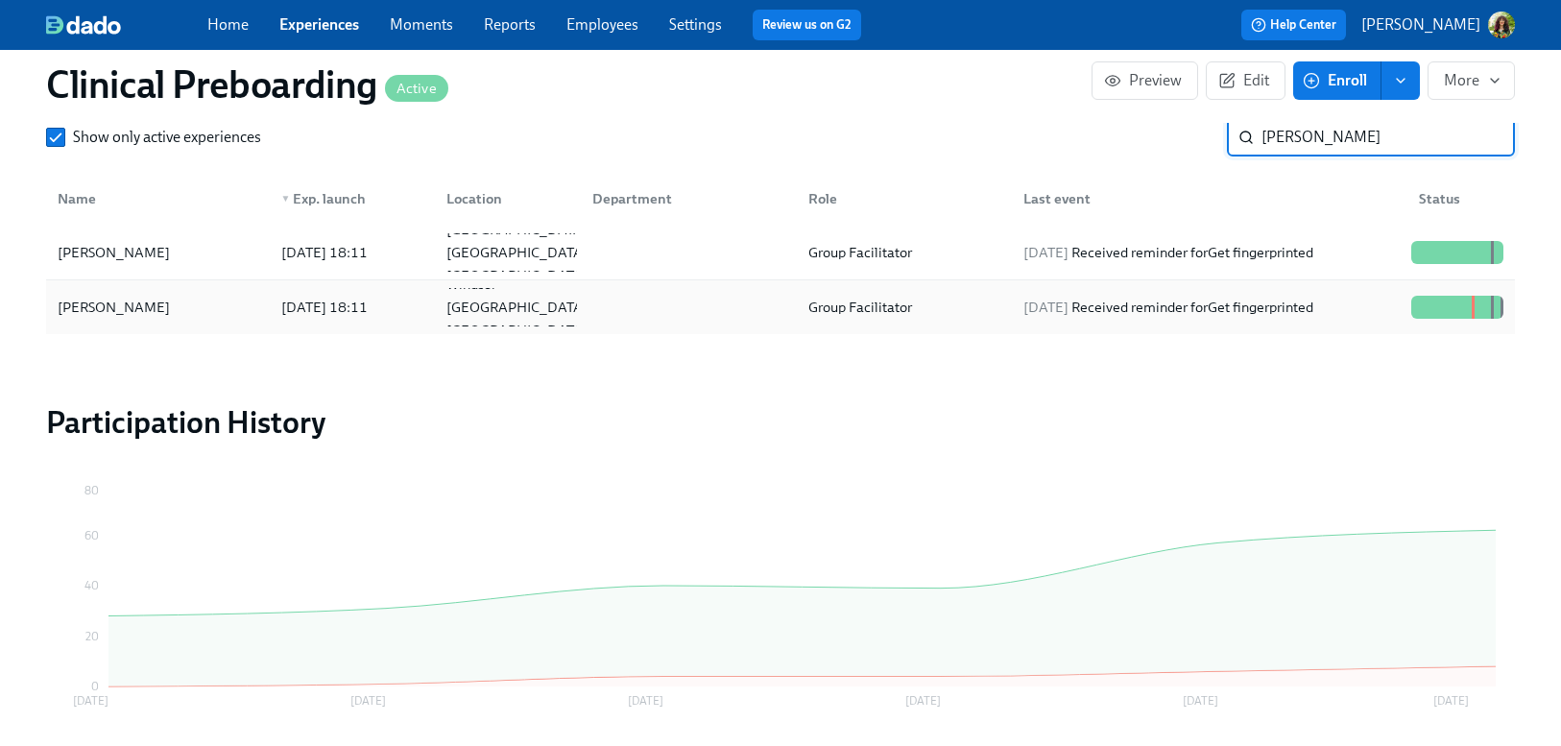
type input "[PERSON_NAME]"
click at [662, 312] on div at bounding box center [685, 307] width 216 height 38
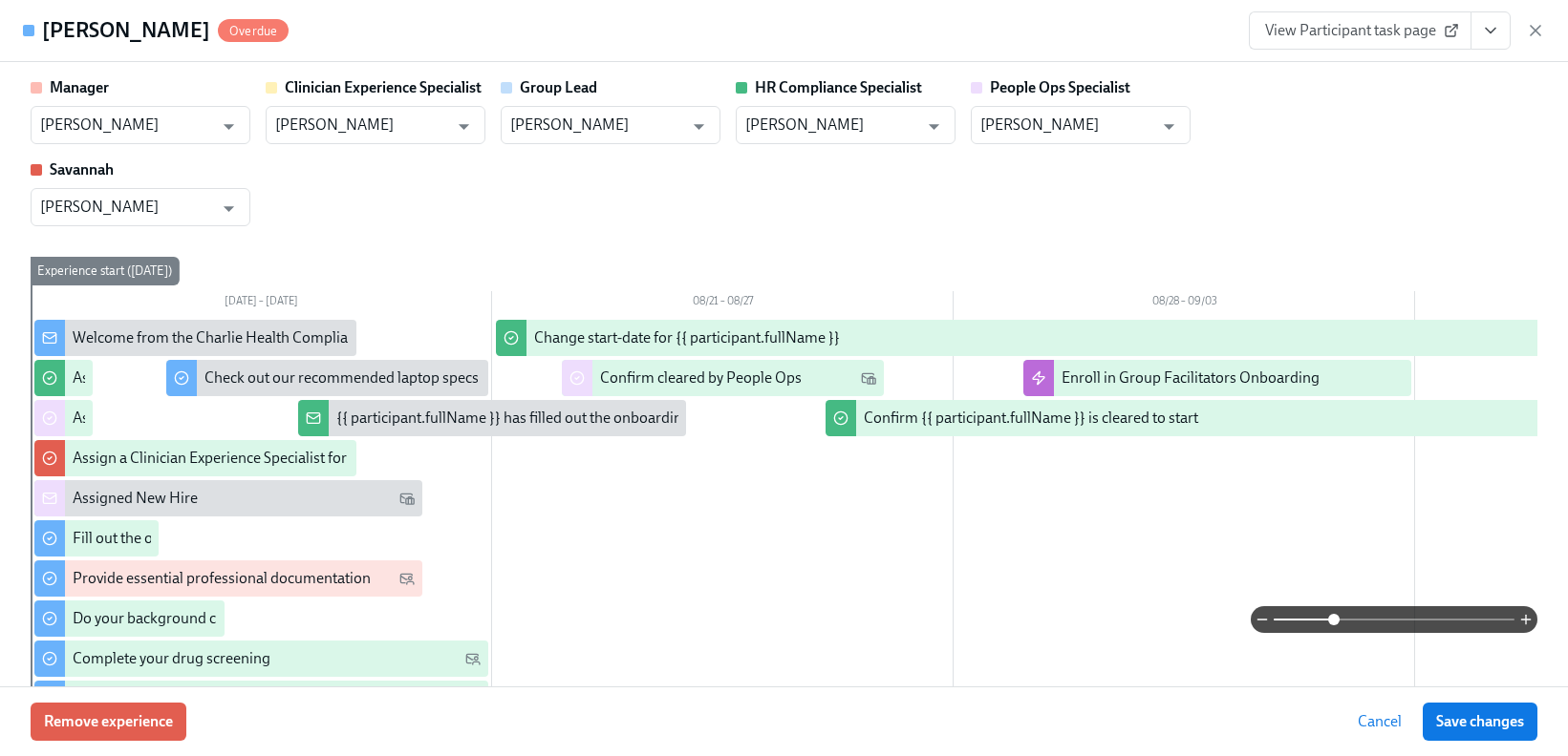
click at [1317, 610] on span at bounding box center [1394, 620] width 241 height 27
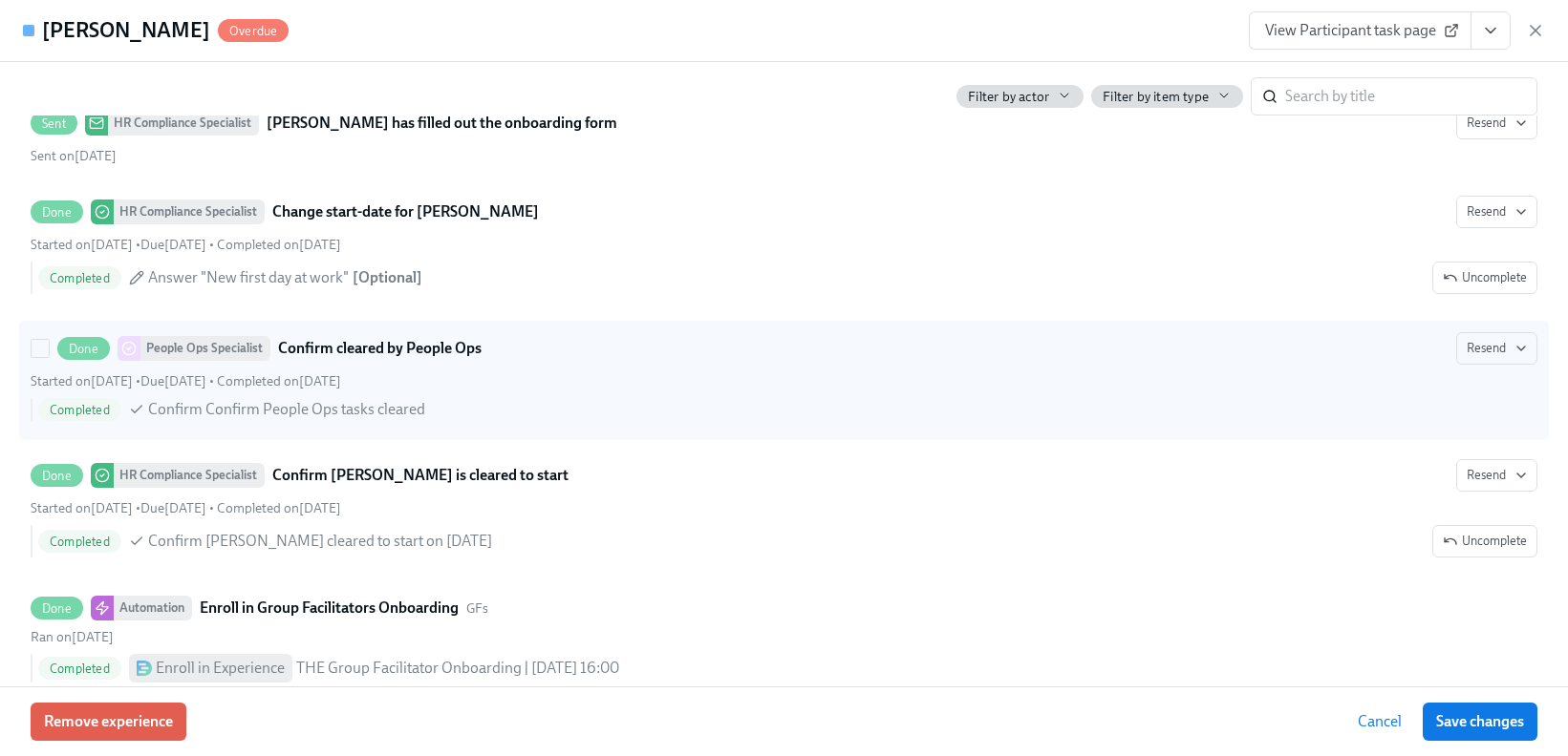
scroll to position [3885, 0]
